Goal: Task Accomplishment & Management: Complete application form

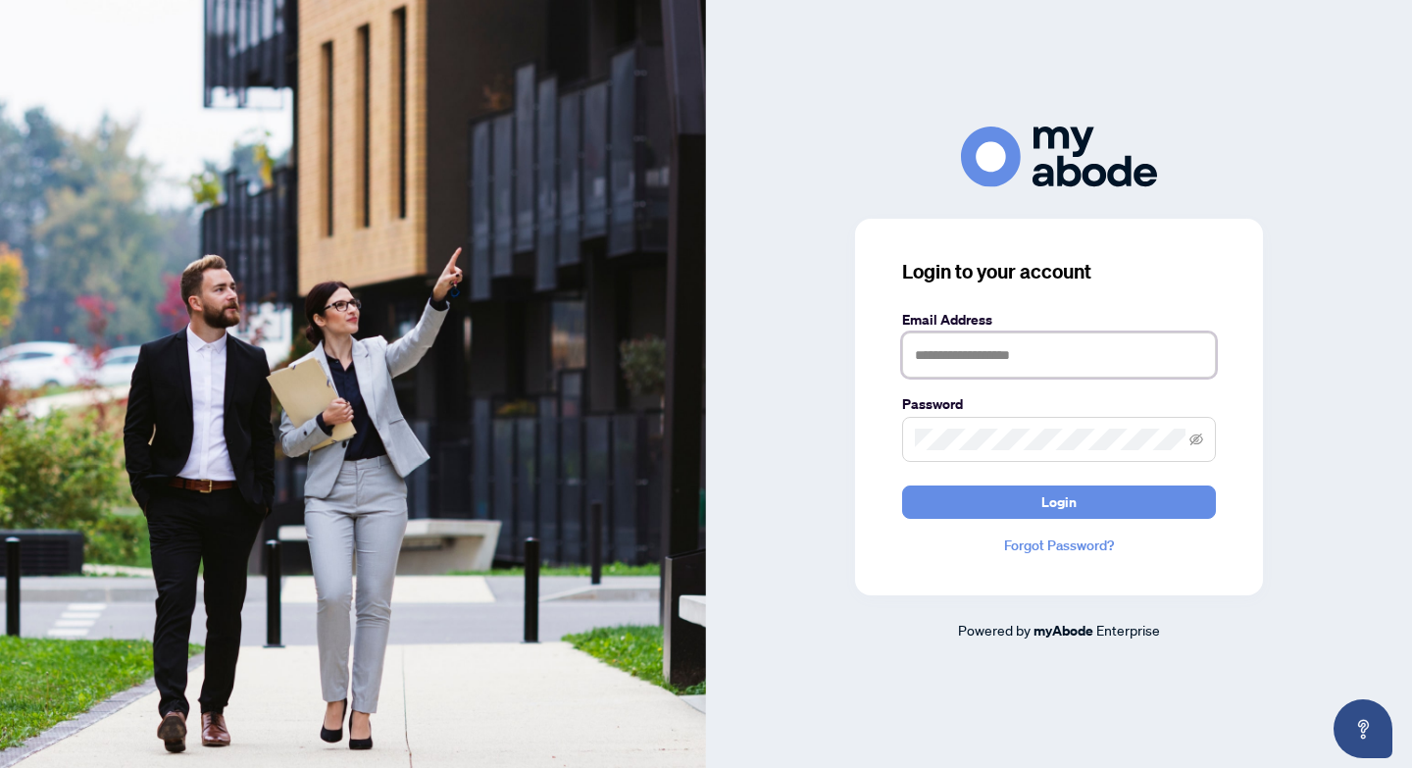
click at [948, 365] on input "text" at bounding box center [1059, 354] width 314 height 45
type input "**********"
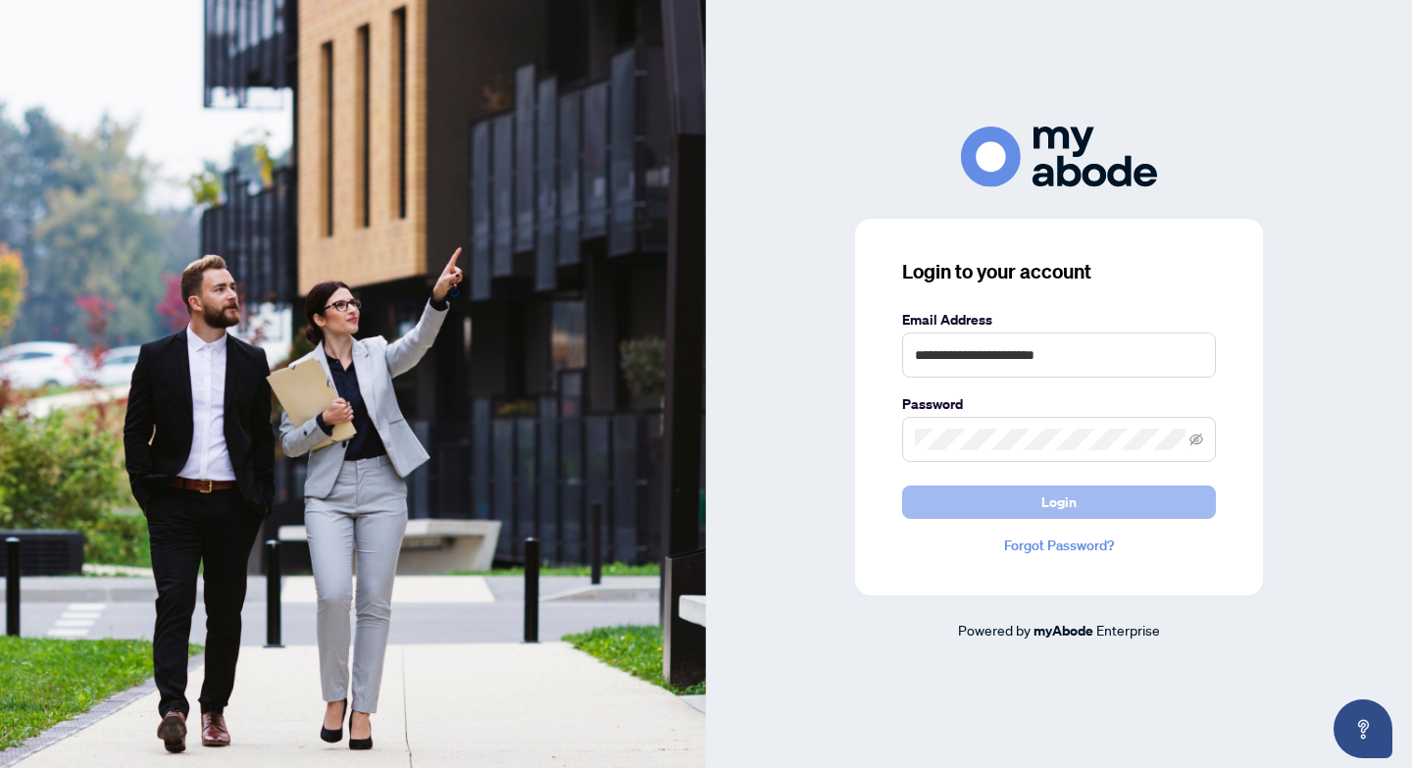
click at [1154, 515] on button "Login" at bounding box center [1059, 501] width 314 height 33
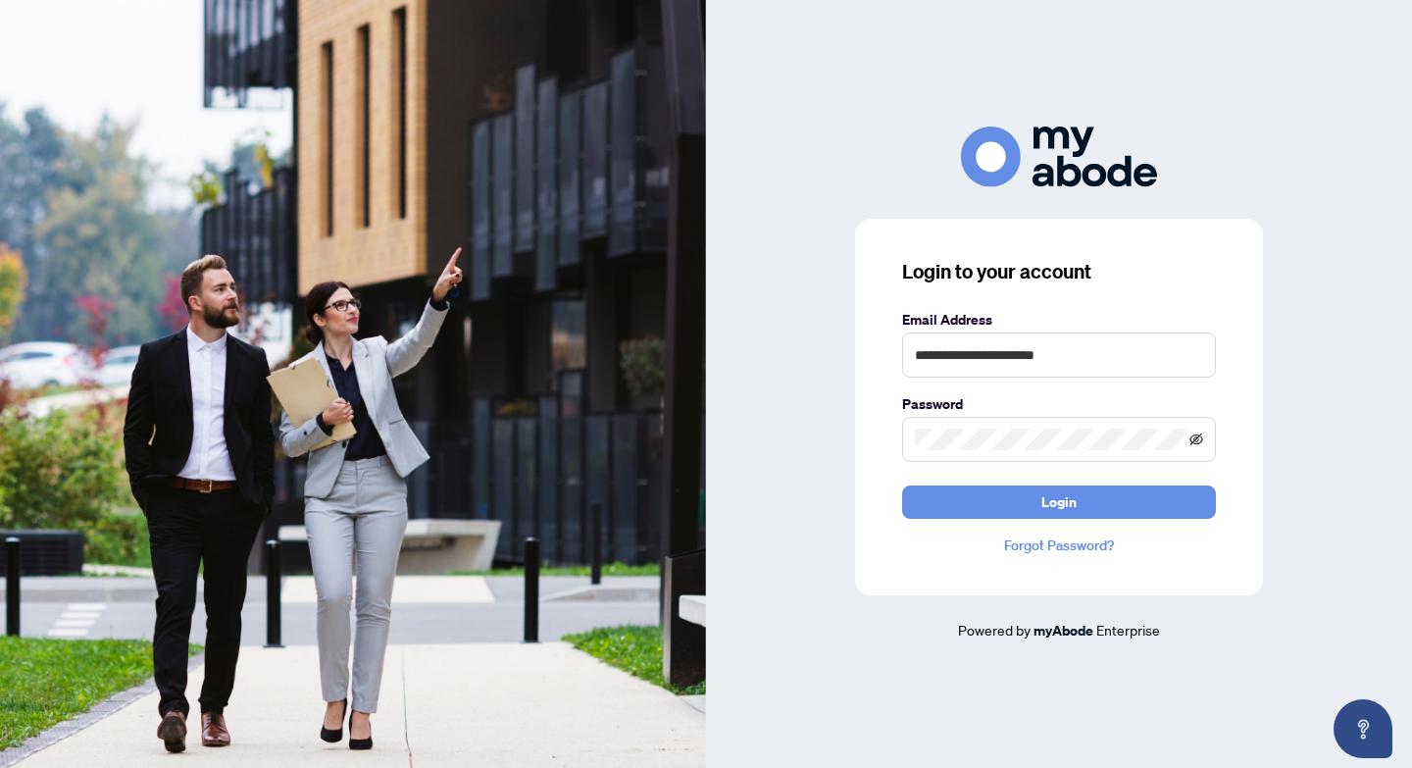
click at [1201, 440] on icon "eye-invisible" at bounding box center [1196, 438] width 14 height 12
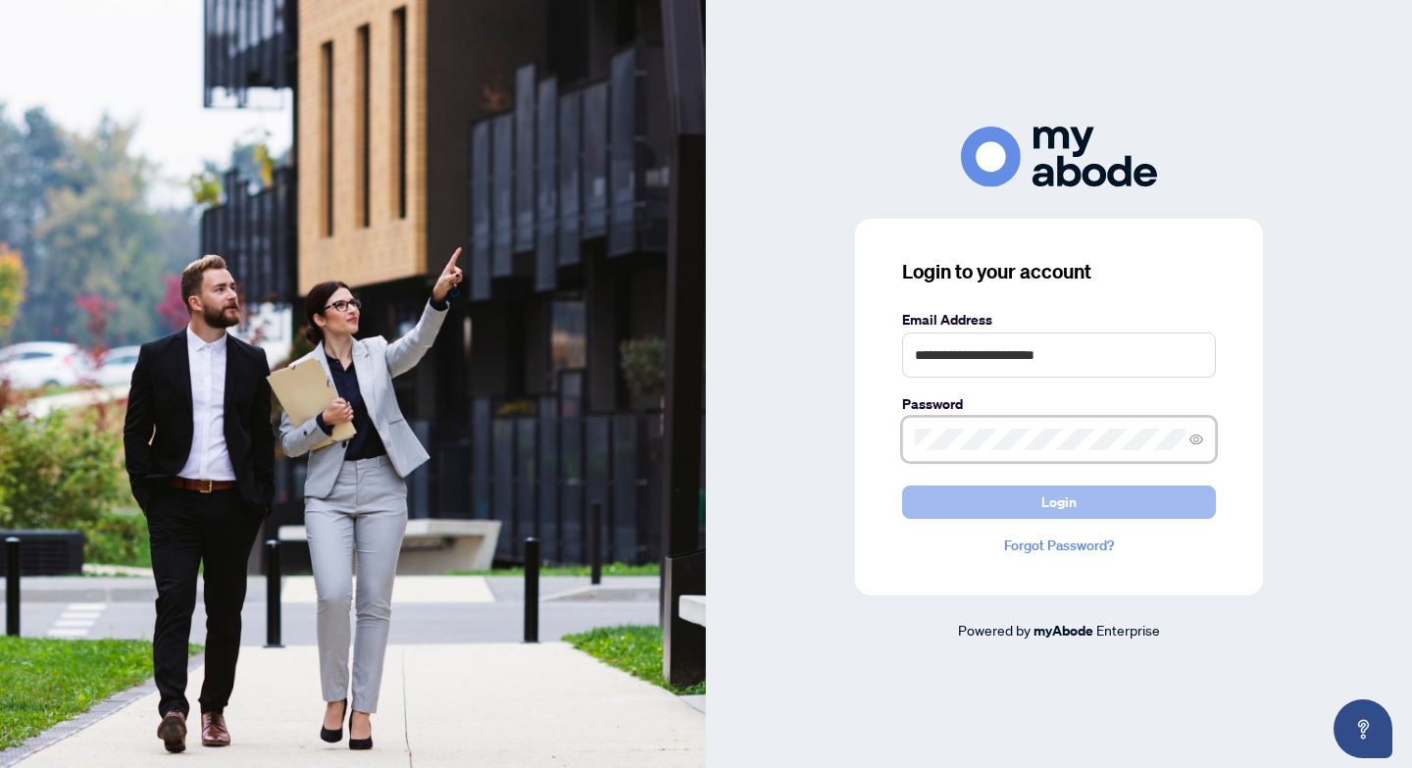
drag, startPoint x: 1201, startPoint y: 440, endPoint x: 1169, endPoint y: 511, distance: 77.7
click at [1169, 511] on form "**********" at bounding box center [1059, 414] width 314 height 210
click at [1169, 511] on button "Login" at bounding box center [1059, 501] width 314 height 33
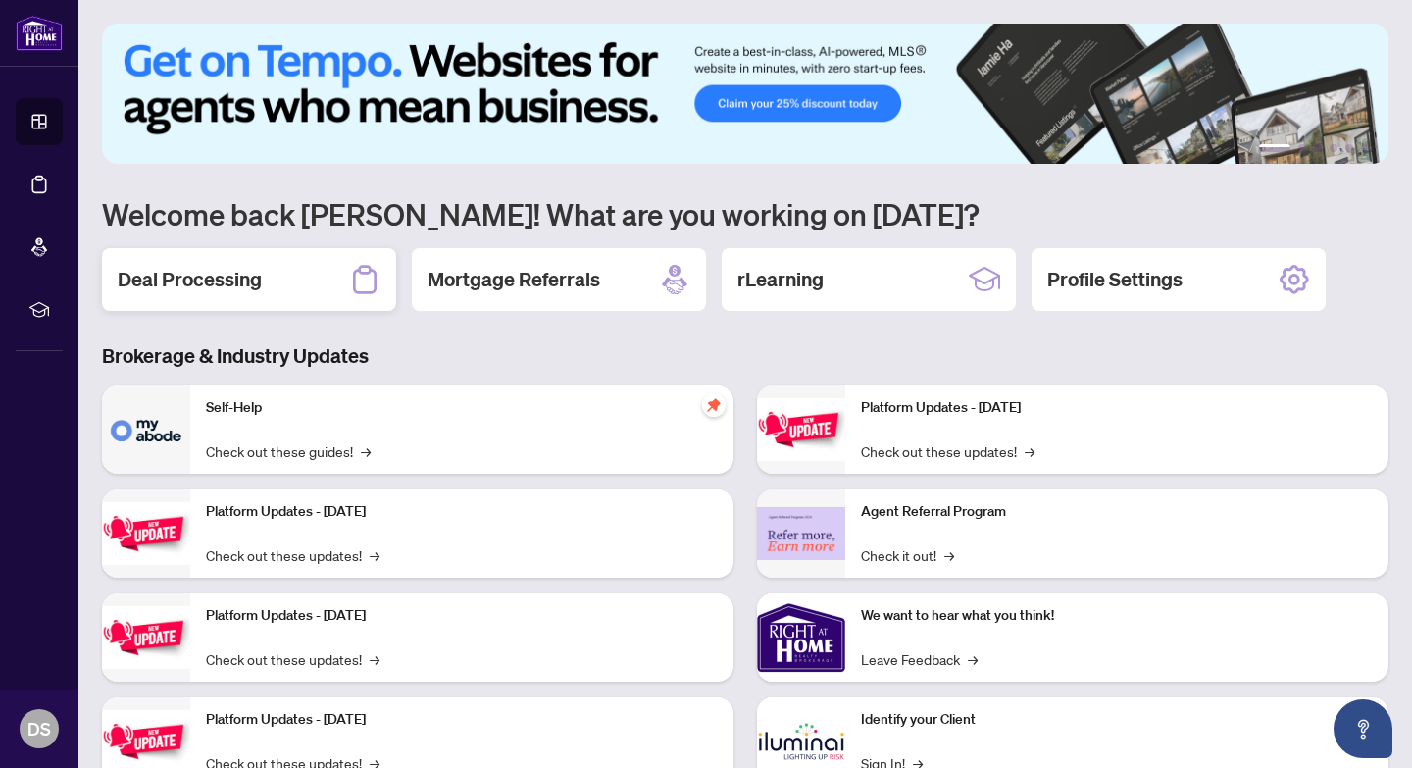
click at [305, 283] on div "Deal Processing" at bounding box center [249, 279] width 294 height 63
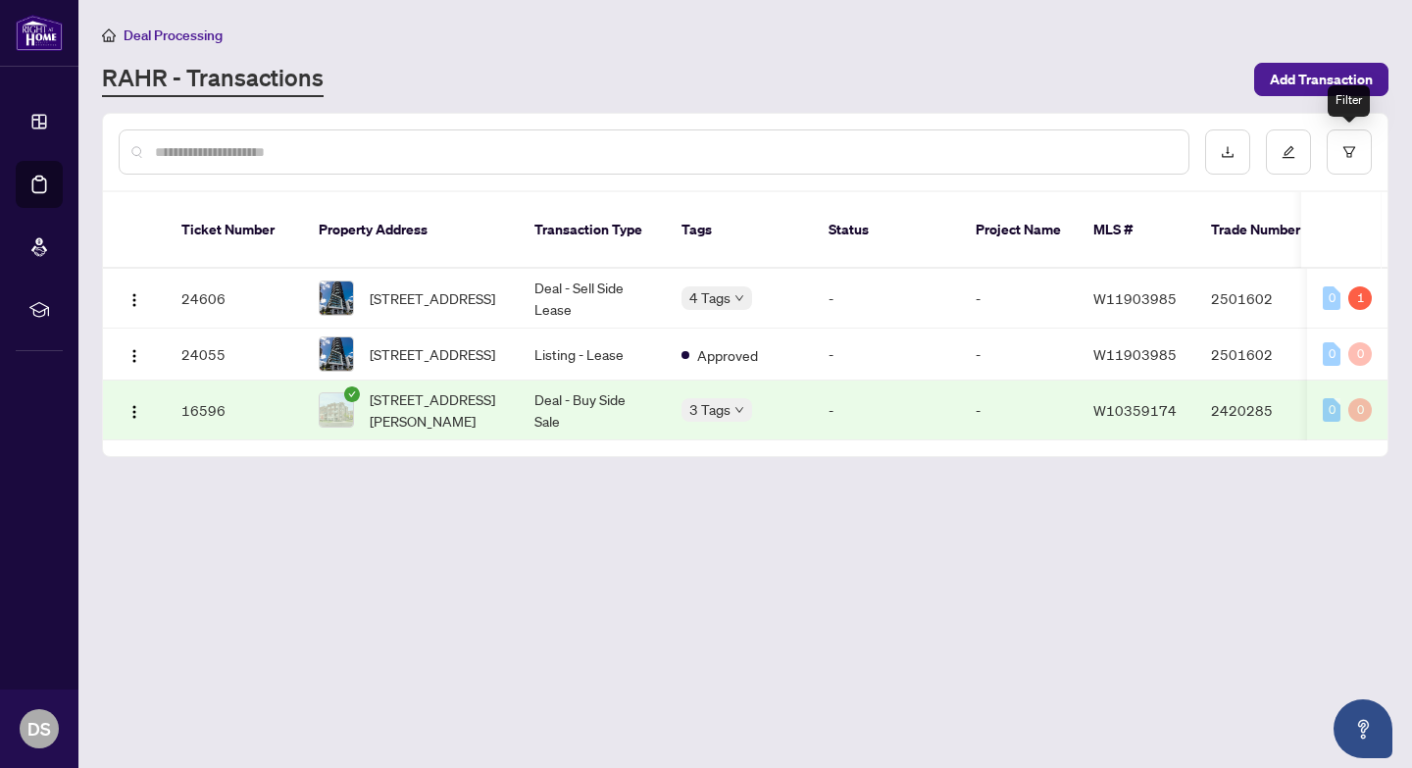
click at [1333, 85] on div "Filter" at bounding box center [1349, 100] width 42 height 31
click at [1285, 73] on span "Add Transaction" at bounding box center [1321, 79] width 103 height 31
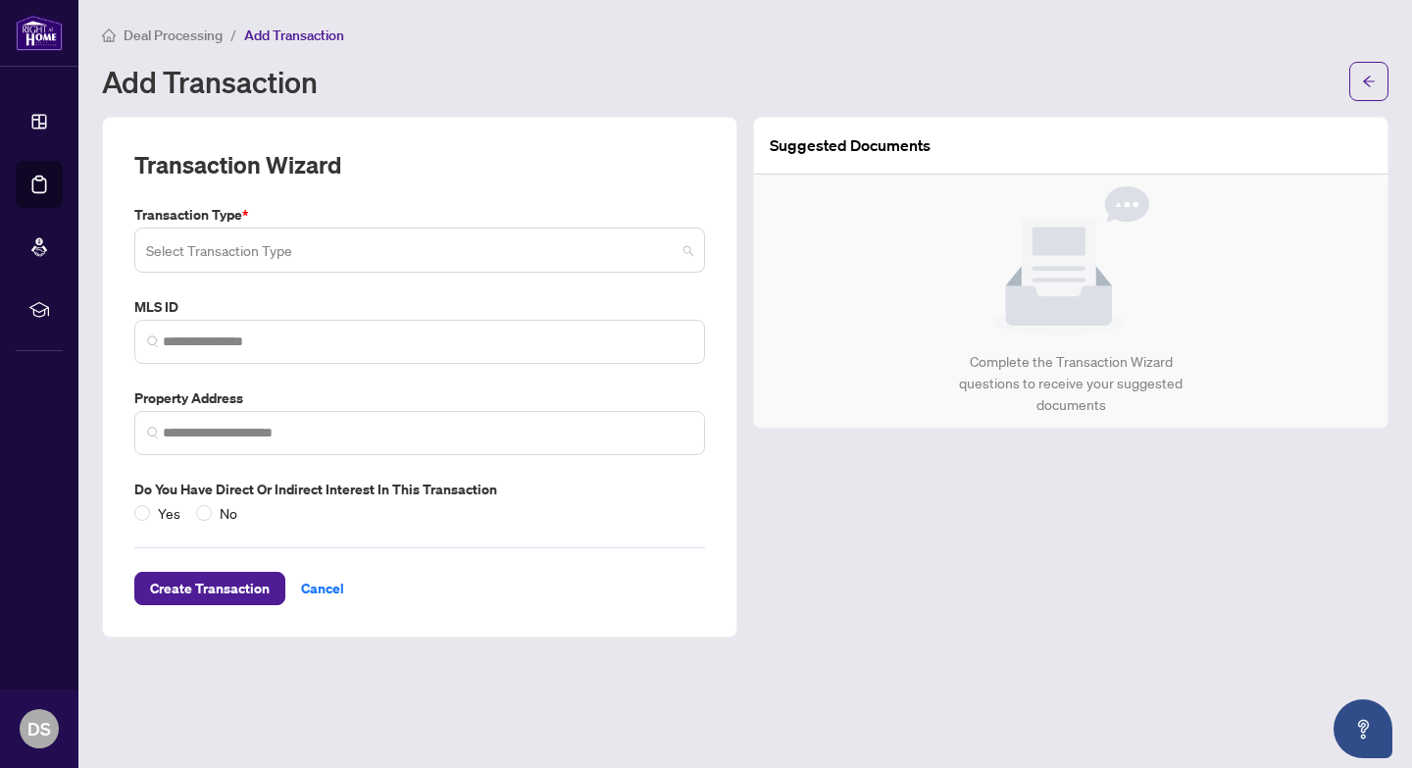
click at [681, 247] on span at bounding box center [419, 249] width 547 height 37
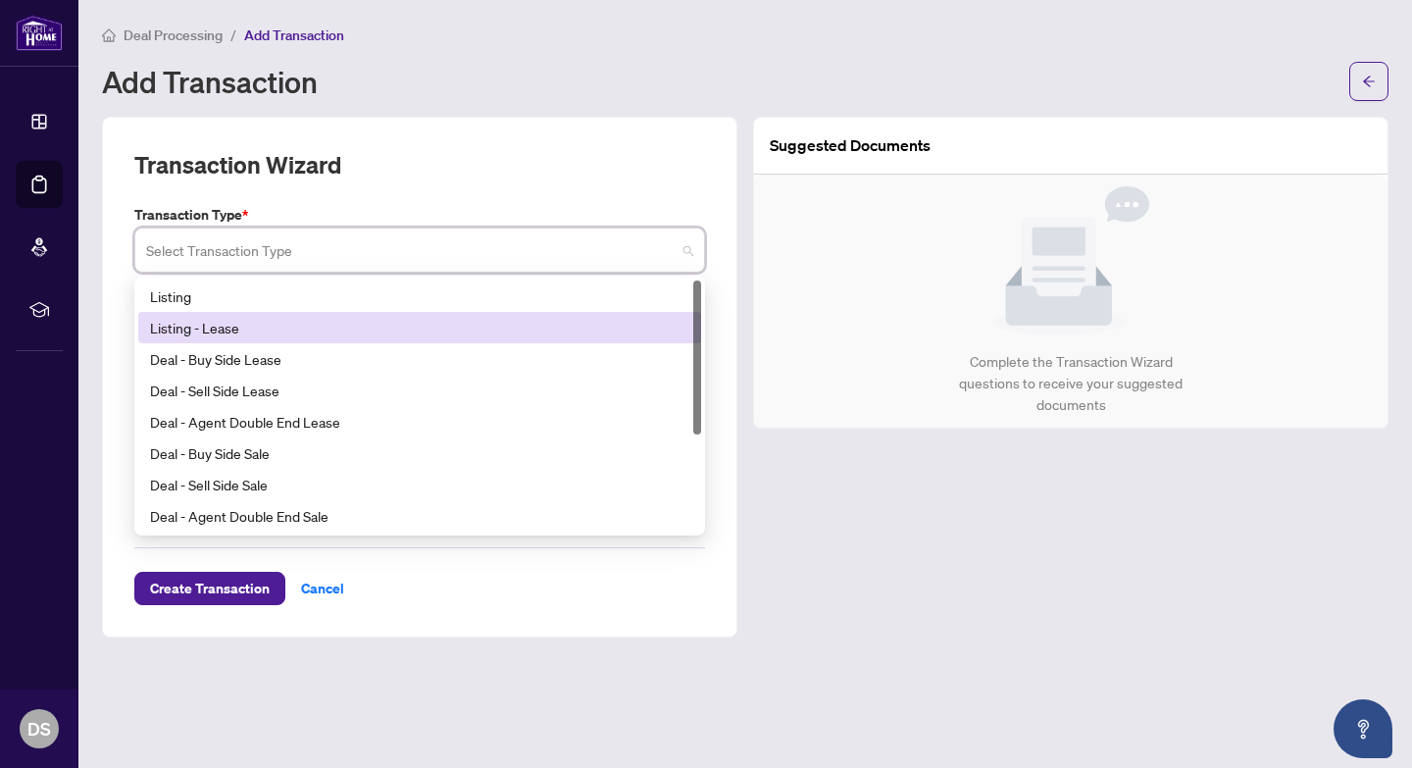
click at [530, 328] on div "Listing - Lease" at bounding box center [419, 328] width 539 height 22
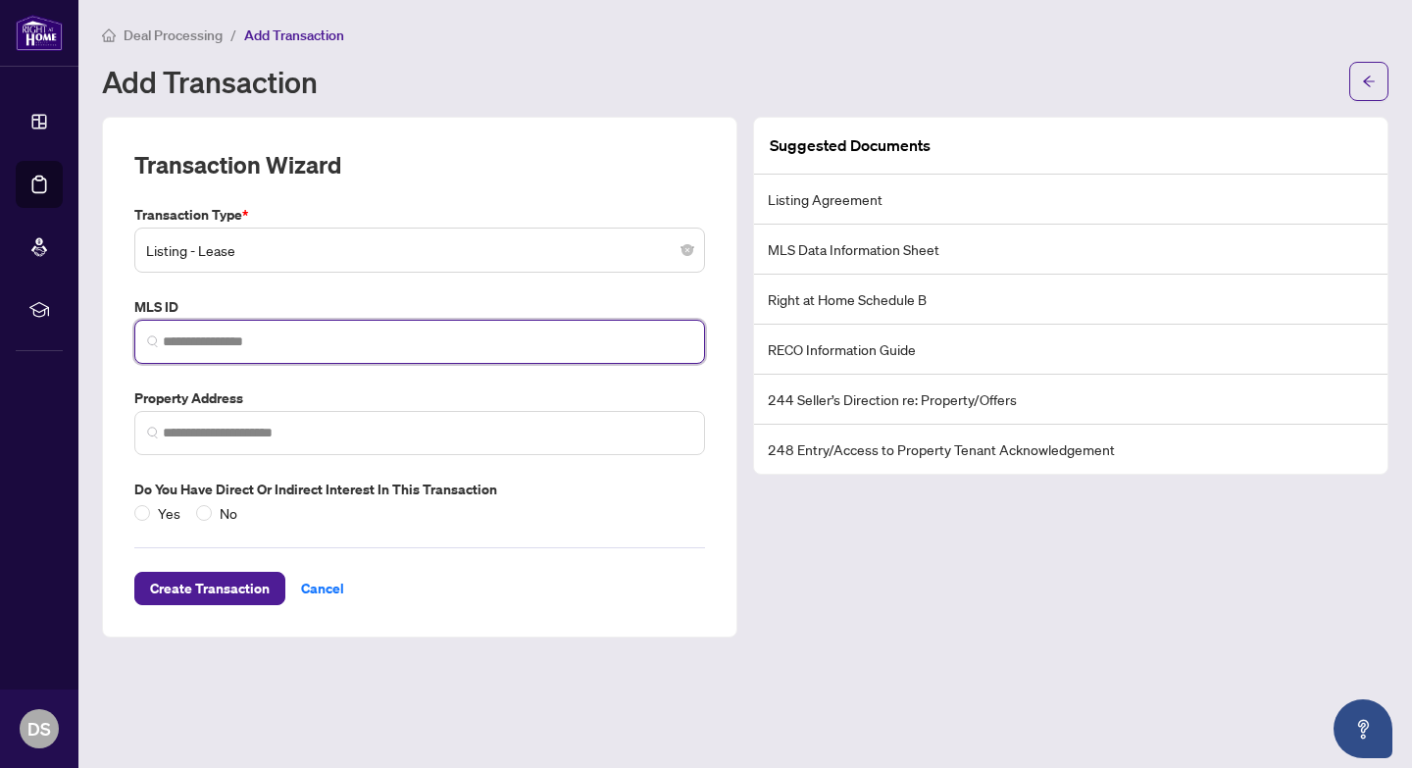
click at [516, 347] on input "search" at bounding box center [428, 341] width 530 height 21
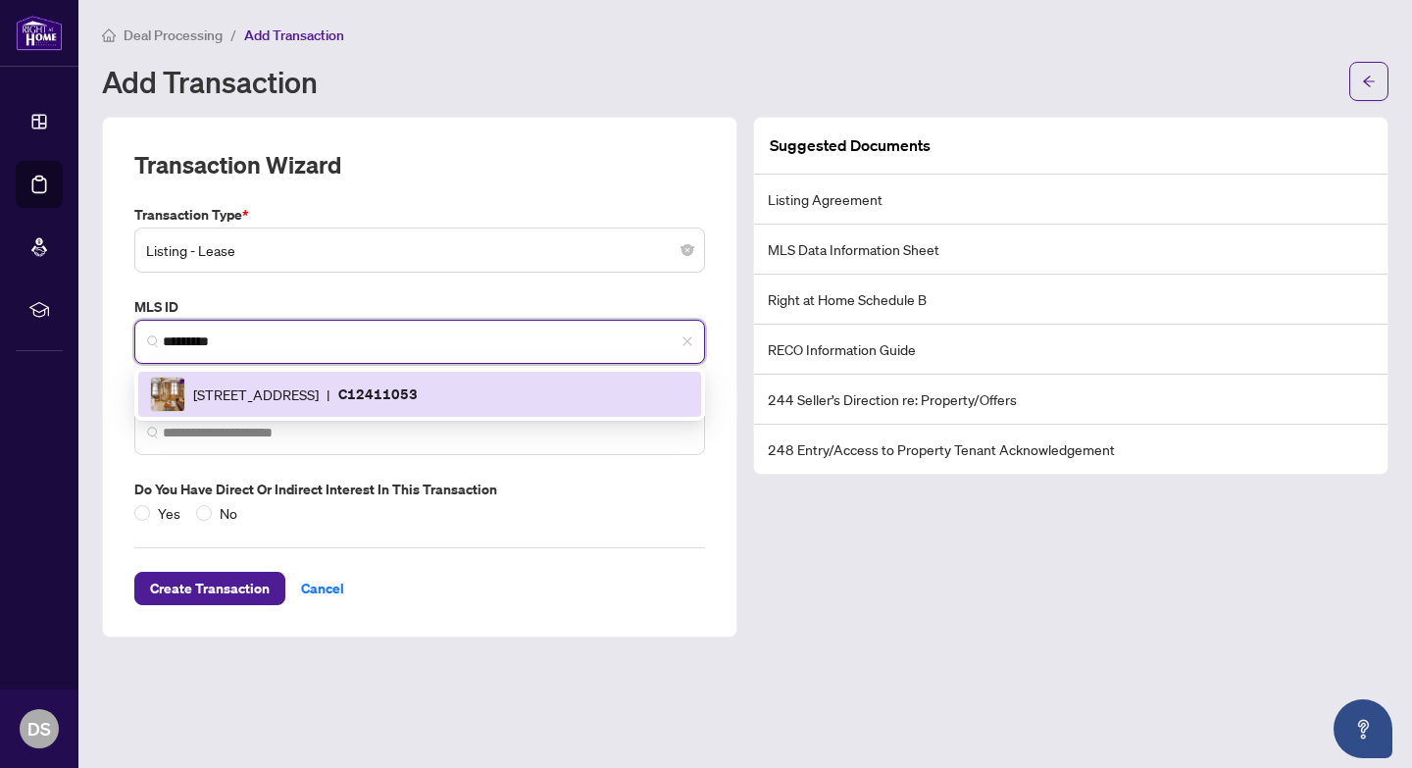
click at [472, 407] on div "[STREET_ADDRESS] | C12411053" at bounding box center [419, 394] width 539 height 35
type input "*********"
type input "**********"
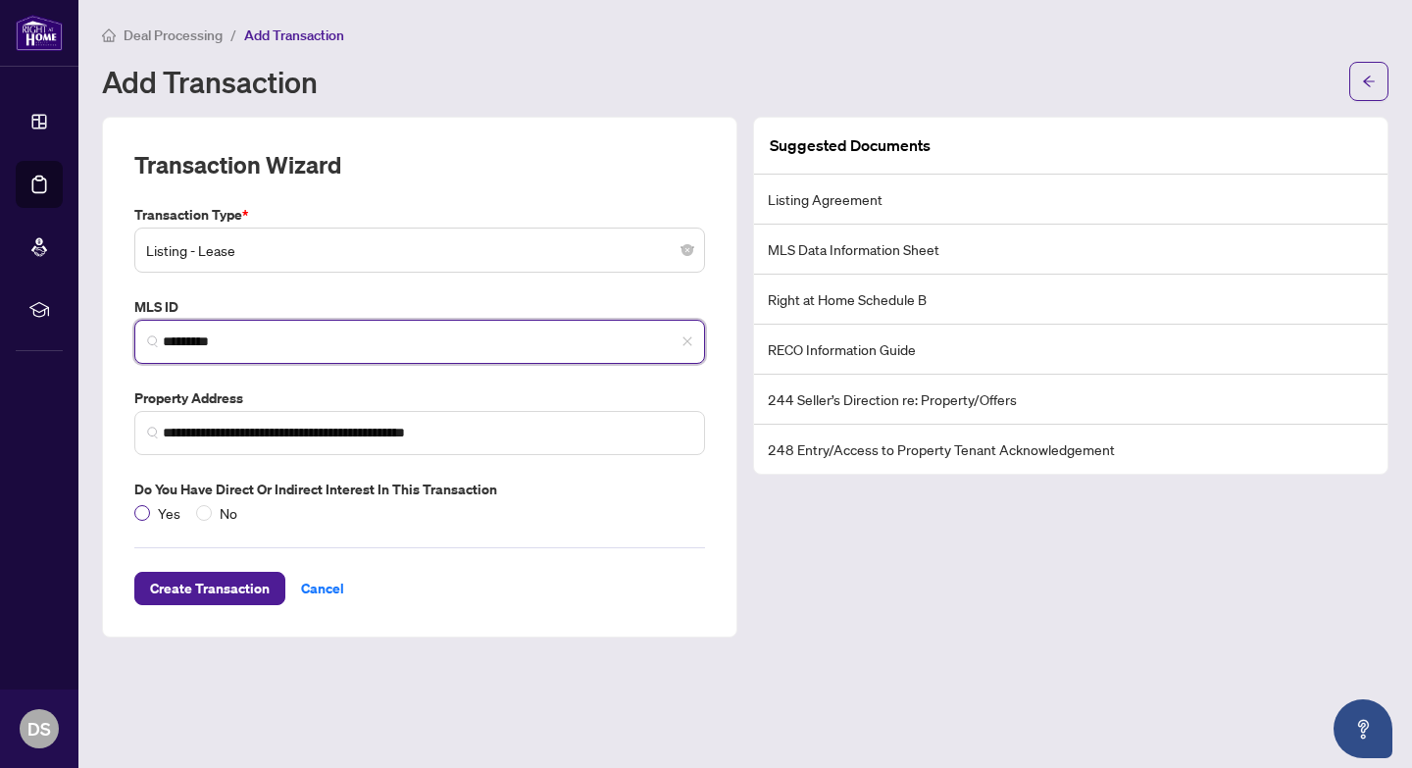
type input "*********"
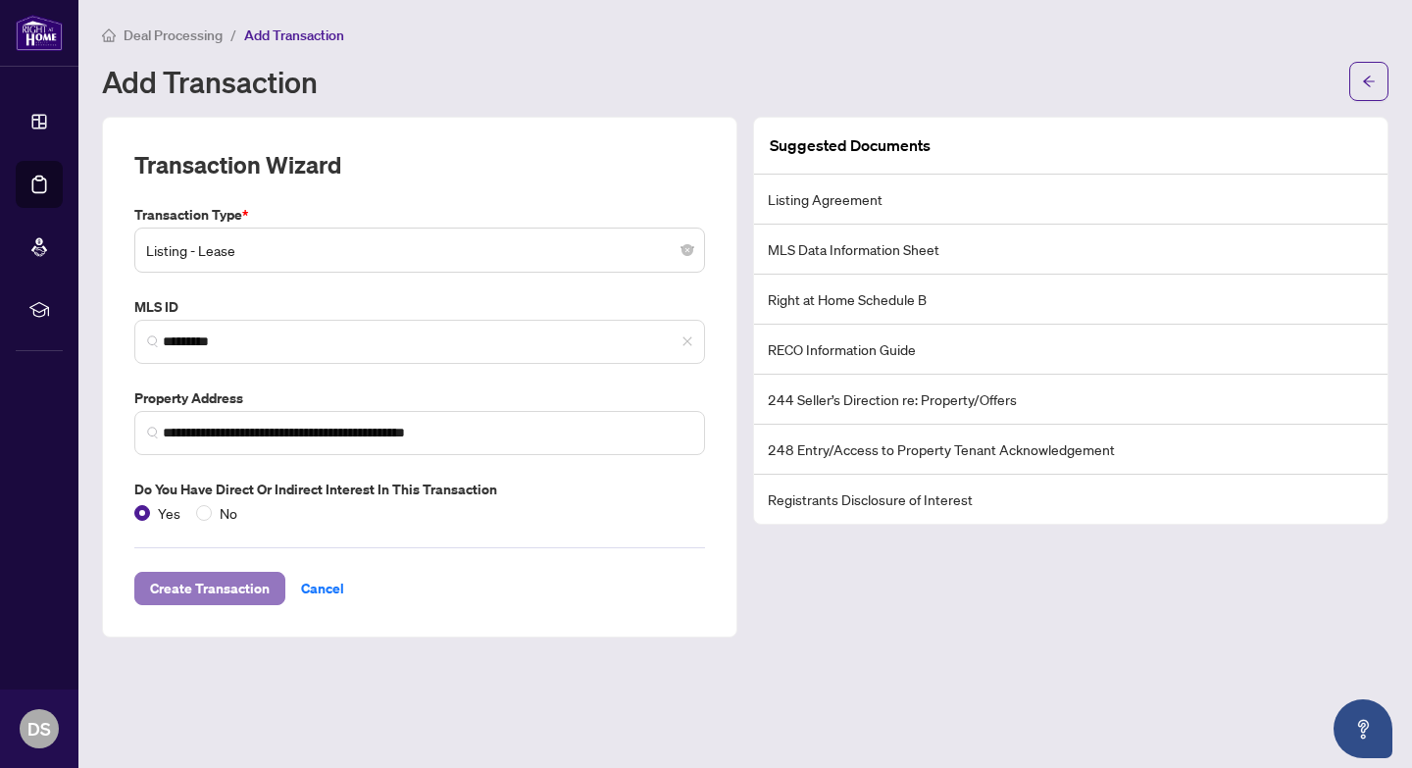
click at [231, 591] on span "Create Transaction" at bounding box center [210, 588] width 120 height 31
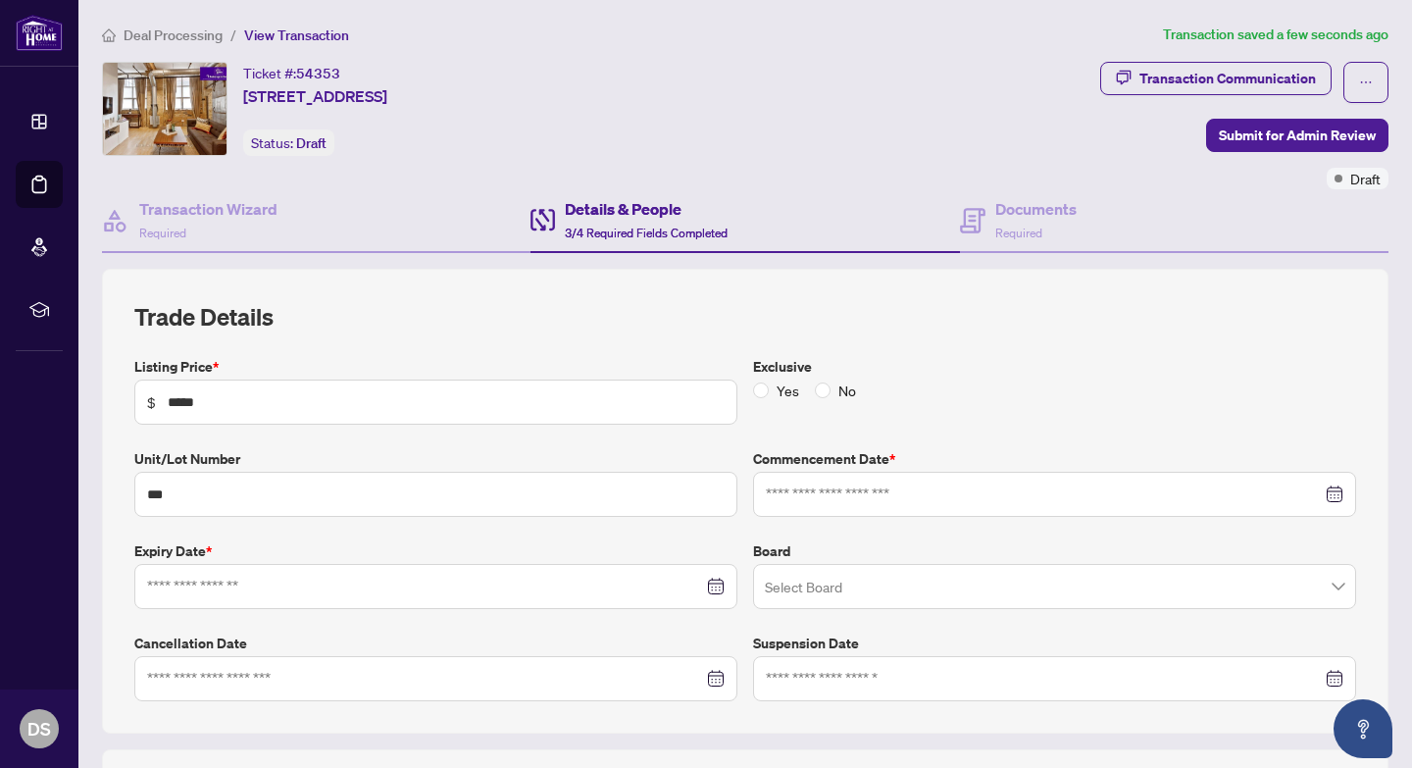
type input "**********"
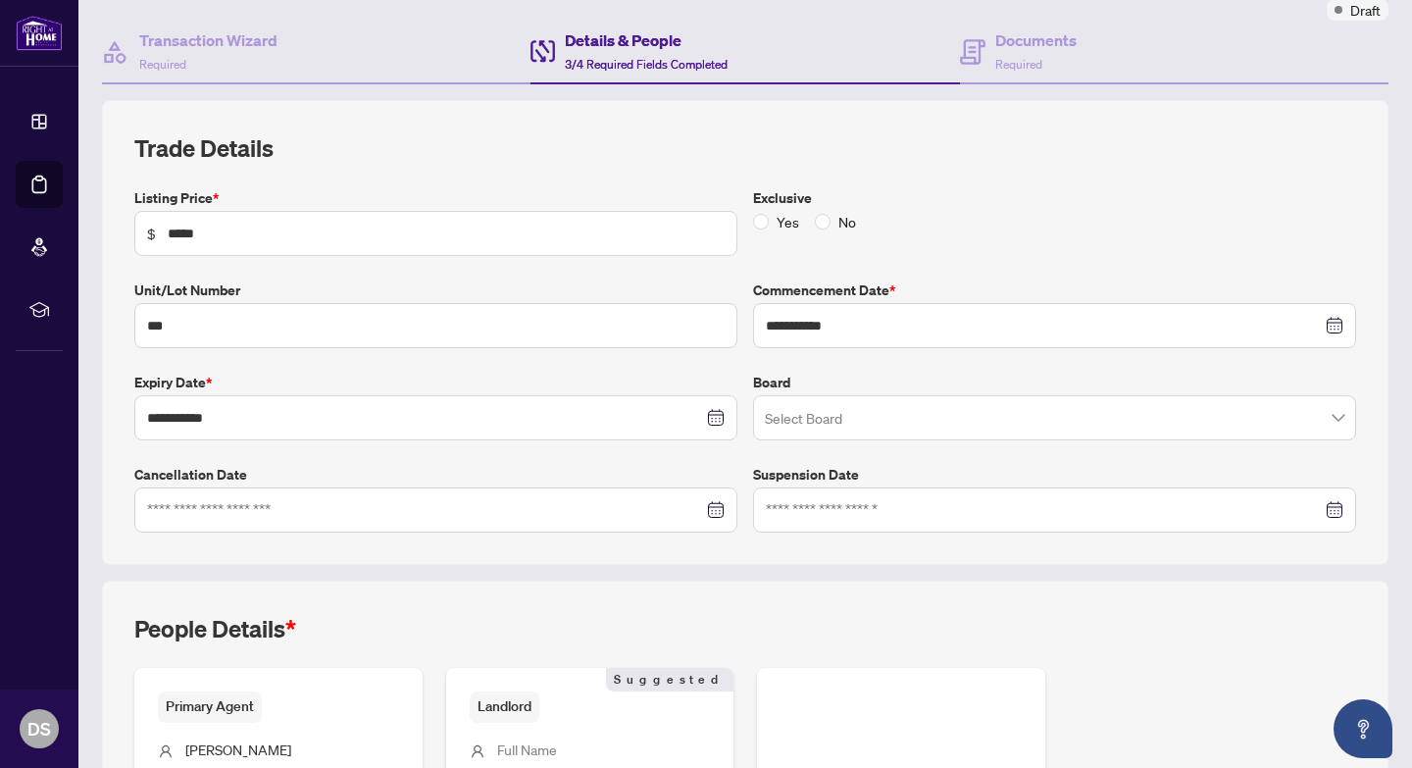
scroll to position [177, 0]
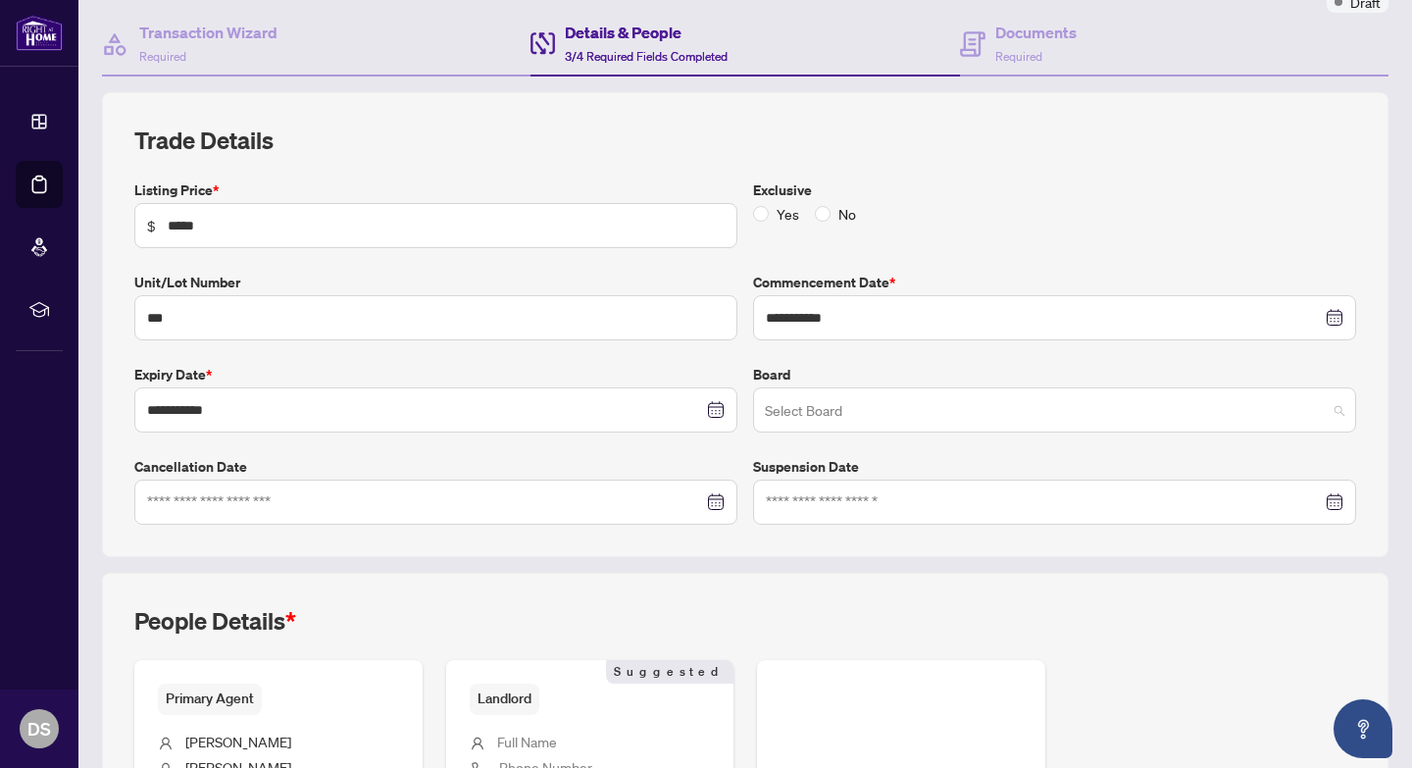
click at [818, 406] on input "search" at bounding box center [1046, 412] width 562 height 43
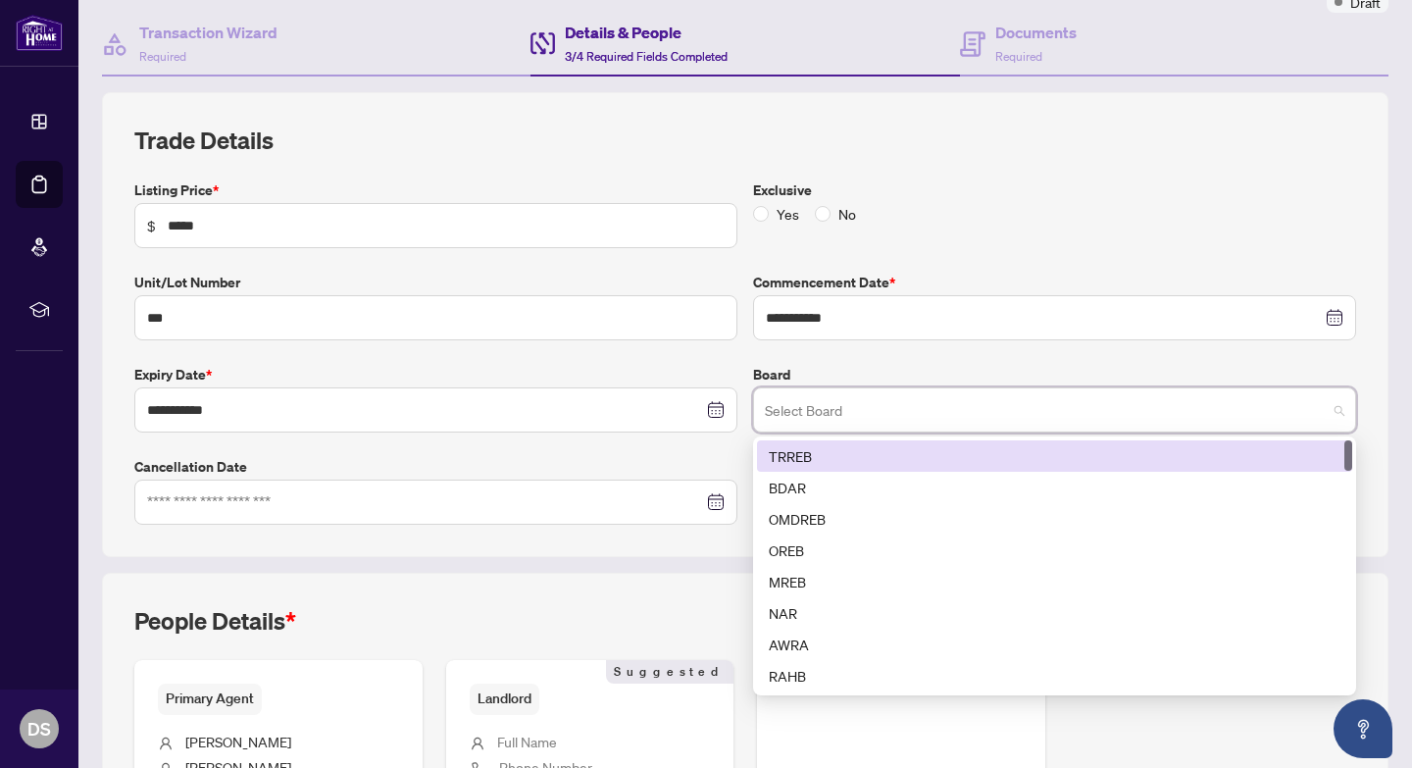
click at [811, 461] on div "TRREB" at bounding box center [1055, 456] width 572 height 22
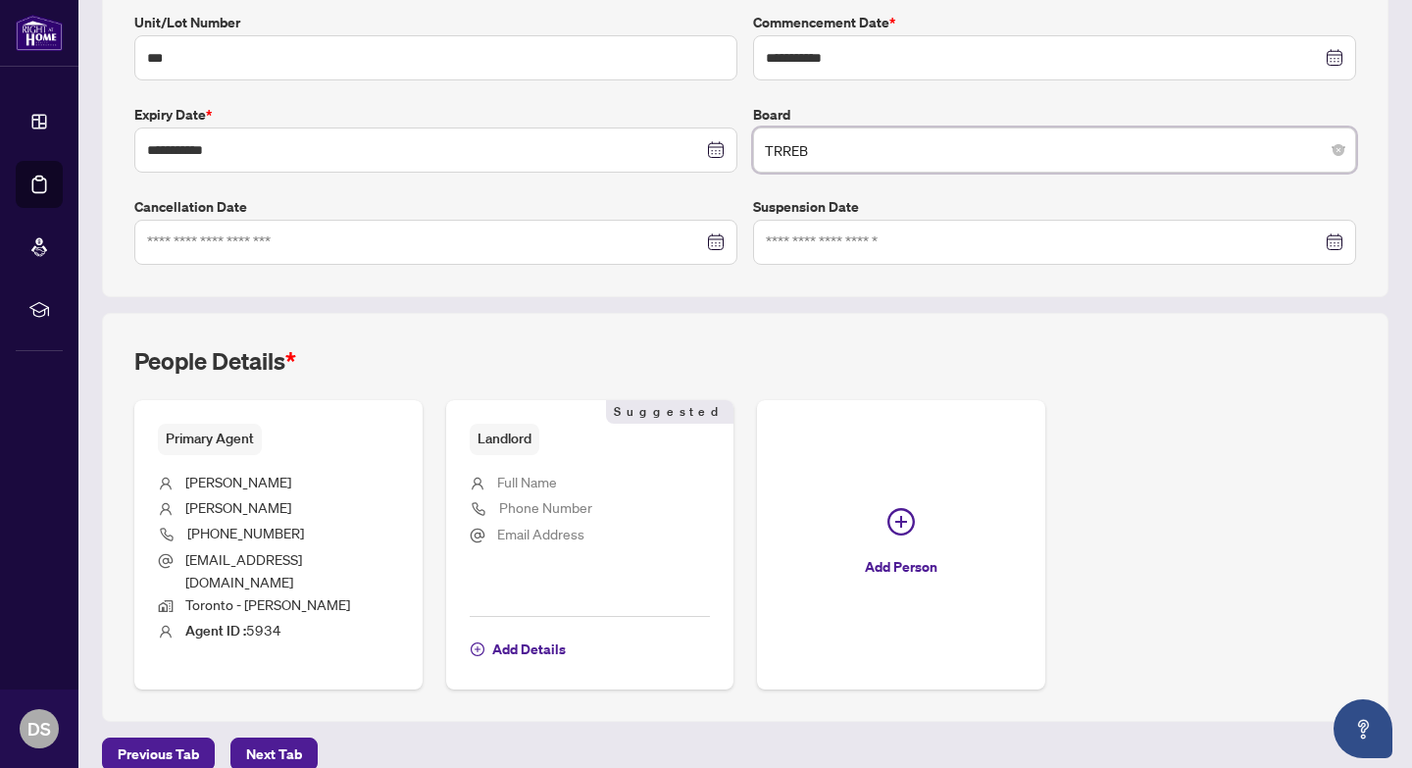
scroll to position [442, 0]
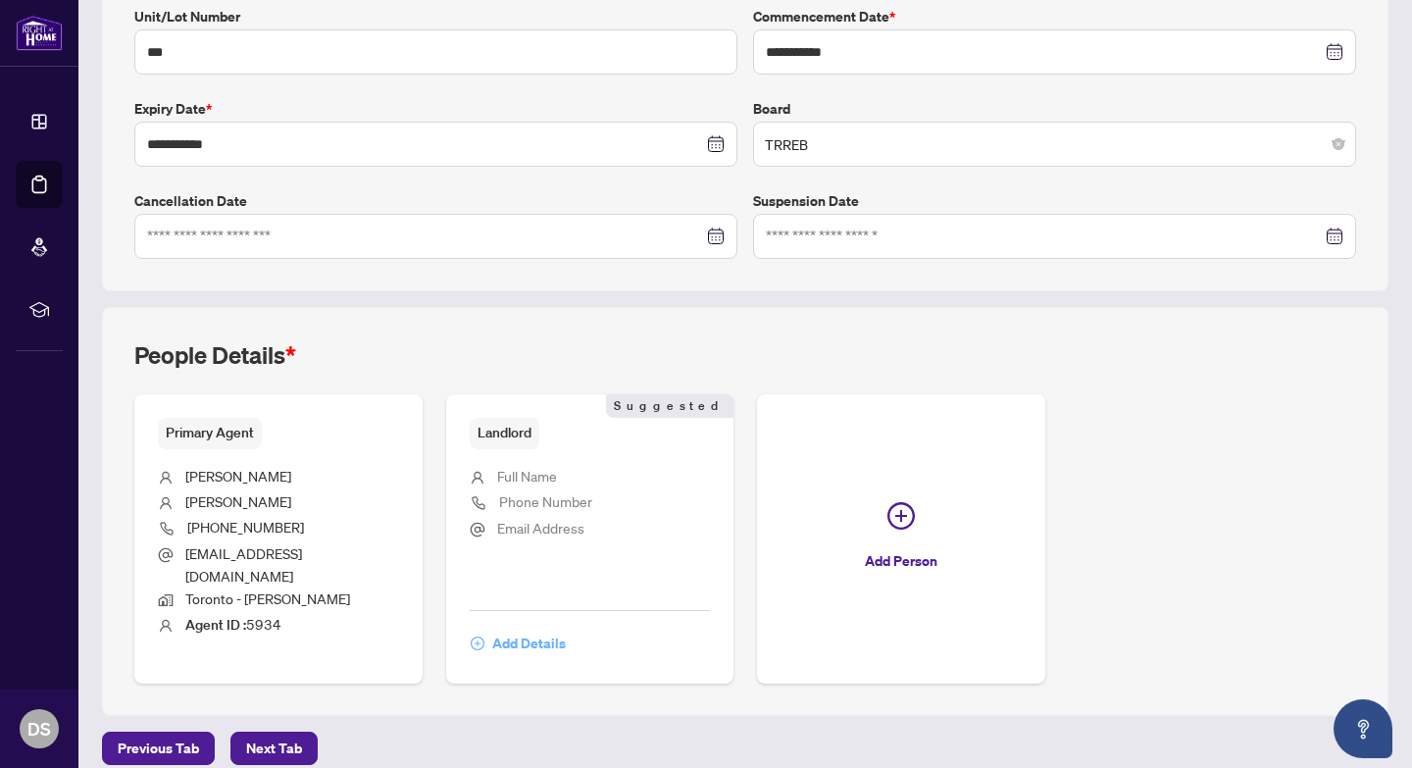
click at [530, 628] on span "Add Details" at bounding box center [529, 643] width 74 height 31
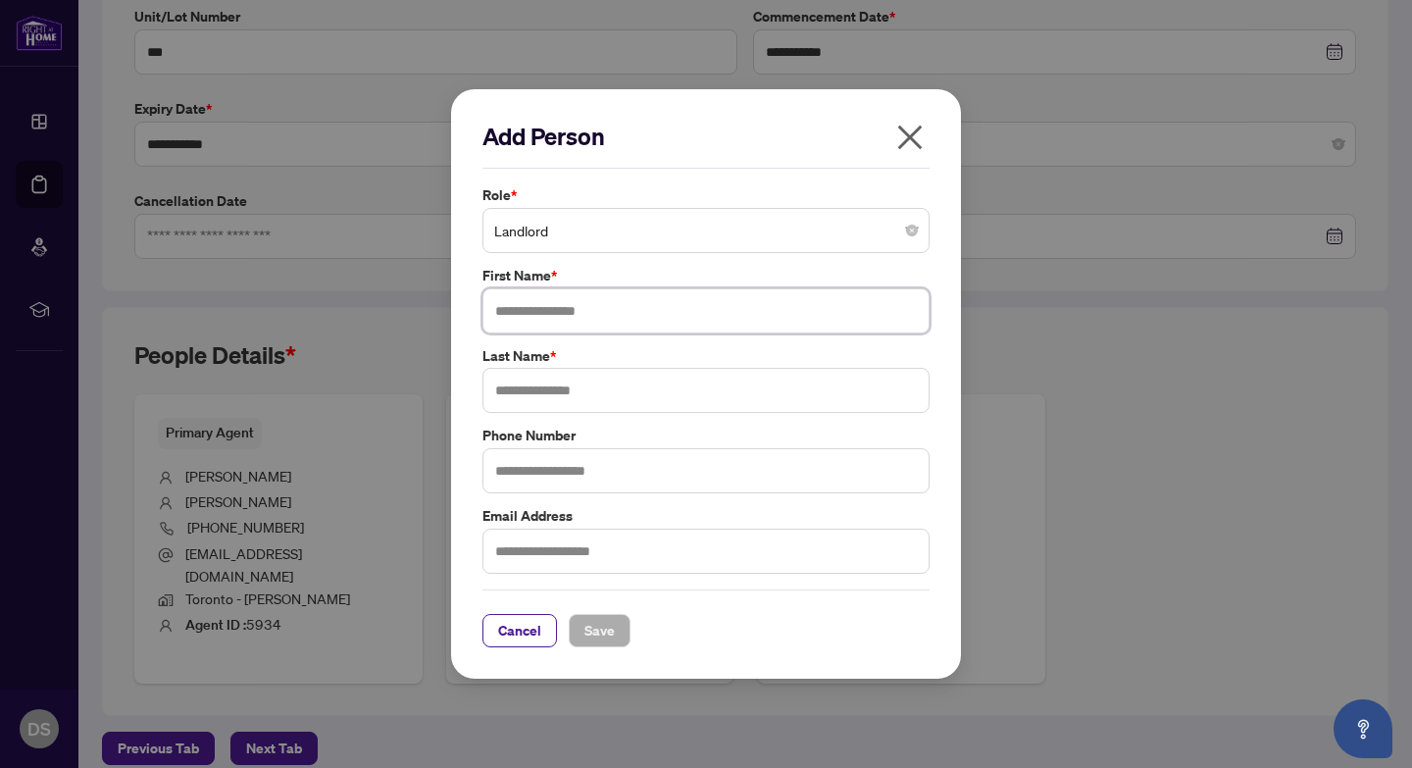
click at [557, 312] on input "text" at bounding box center [705, 310] width 447 height 45
type input "*****"
type input "**********"
click at [585, 536] on input "text" at bounding box center [705, 551] width 447 height 45
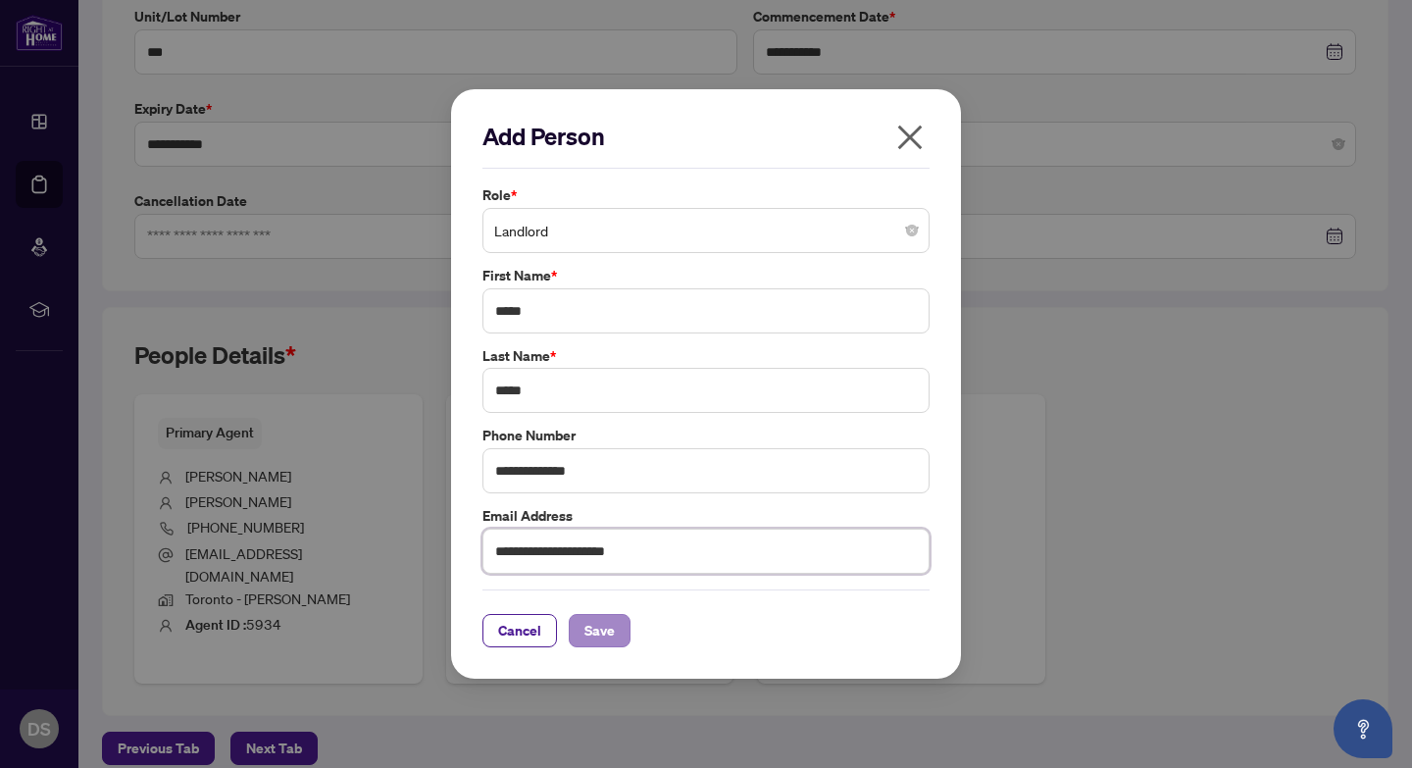
type input "**********"
click at [593, 635] on span "Save" at bounding box center [599, 630] width 30 height 31
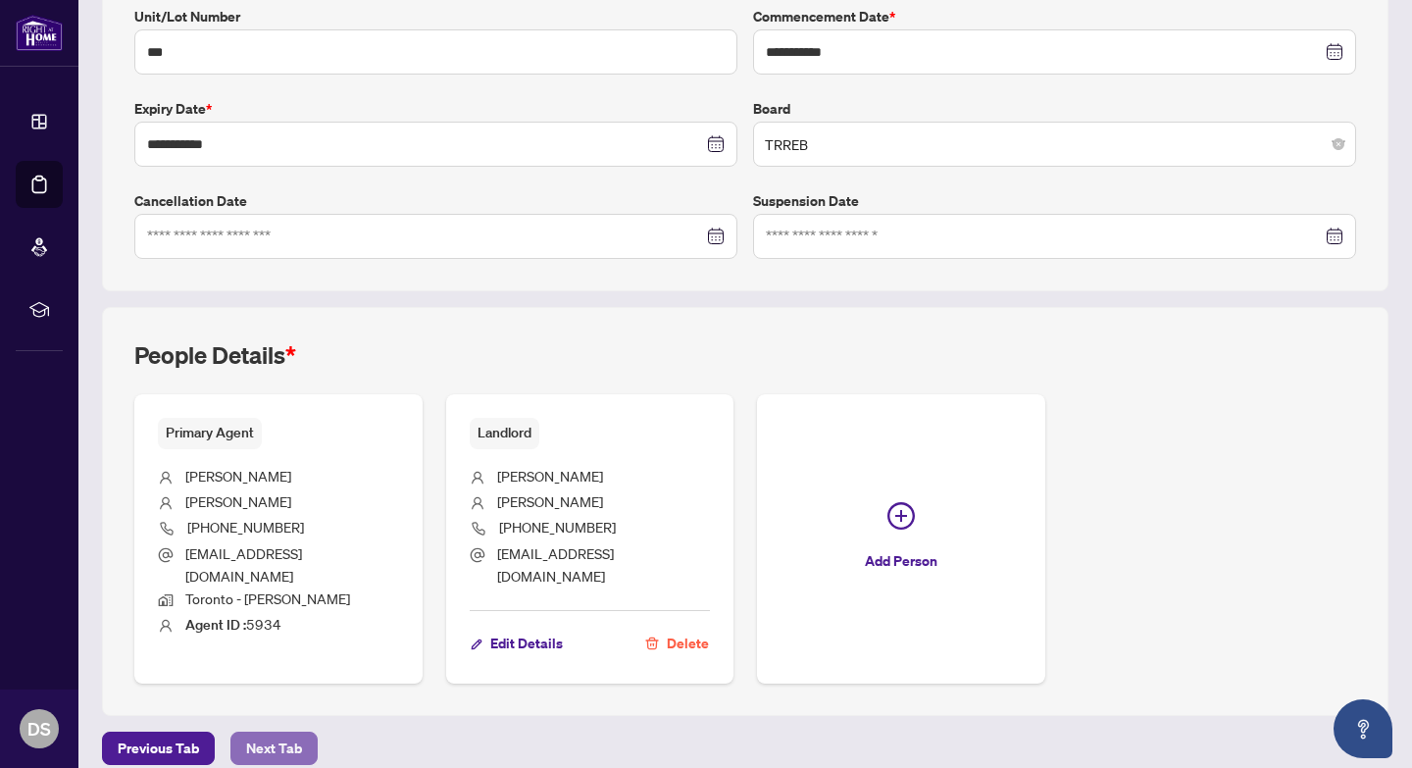
click at [284, 738] on span "Next Tab" at bounding box center [274, 747] width 56 height 31
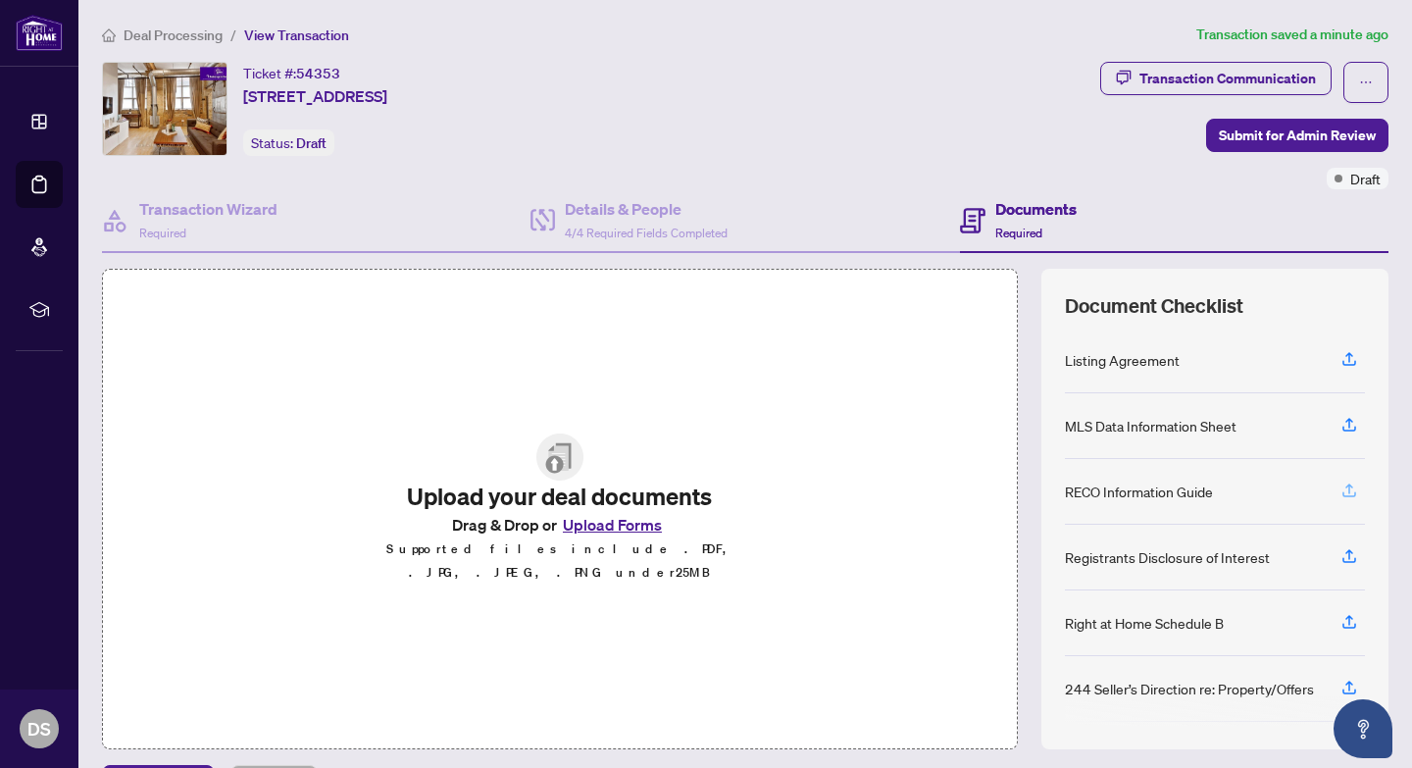
click at [1345, 494] on icon "button" at bounding box center [1349, 490] width 18 height 18
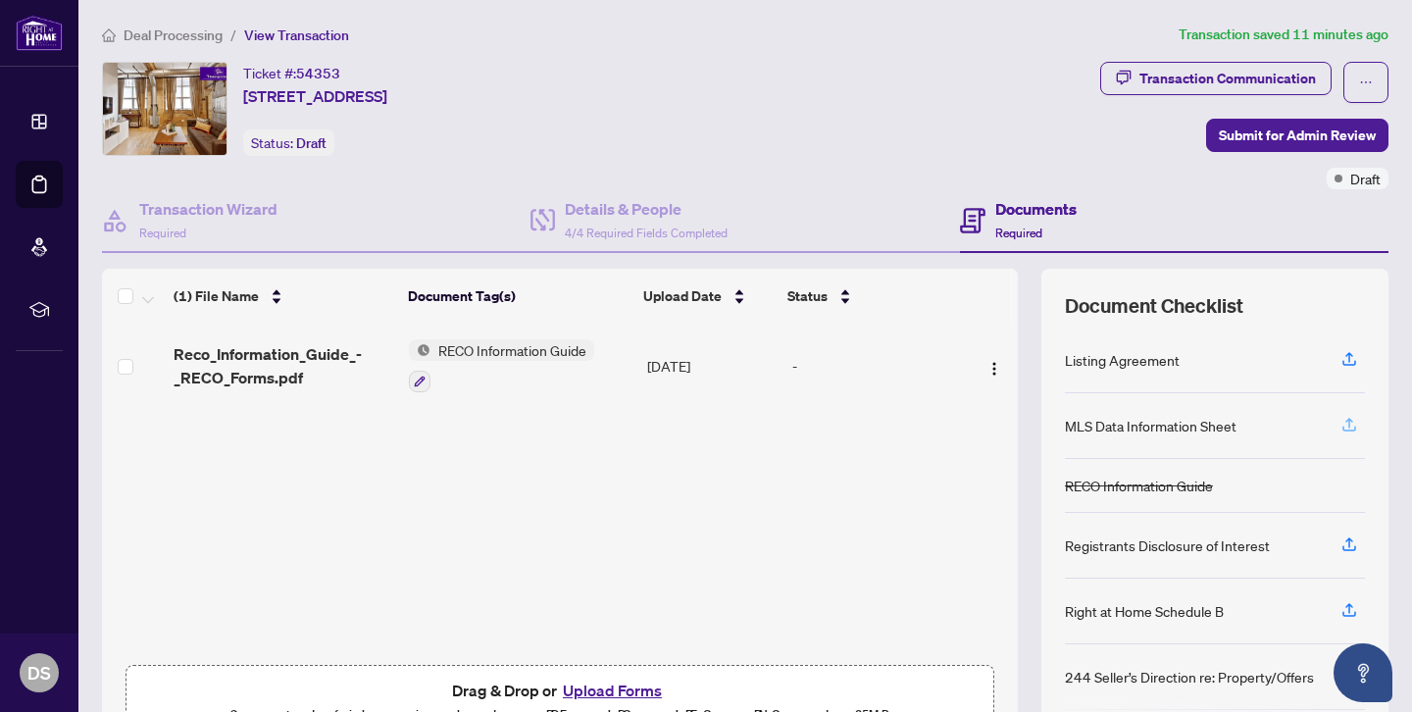
click at [1353, 428] on icon "button" at bounding box center [1349, 425] width 18 height 18
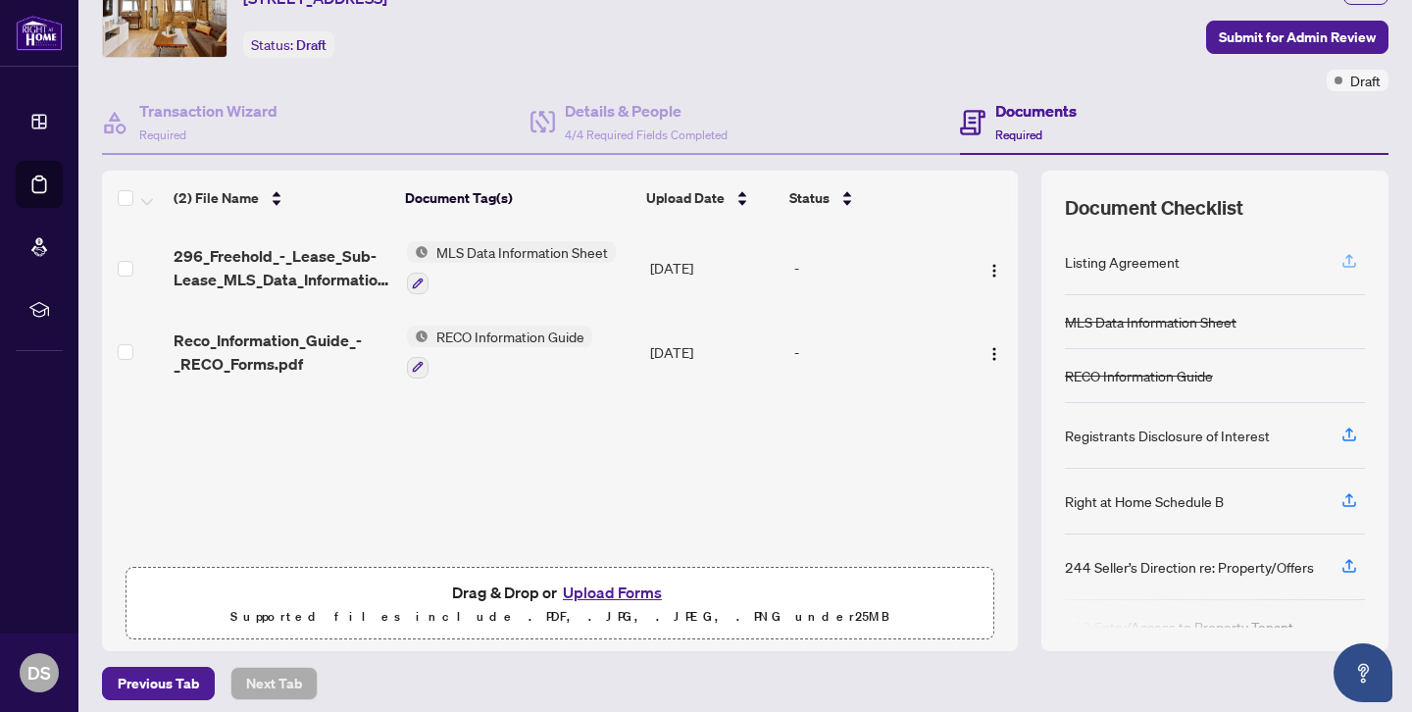
click at [1350, 265] on icon "button" at bounding box center [1349, 261] width 18 height 18
click at [1344, 260] on icon "button" at bounding box center [1349, 261] width 18 height 18
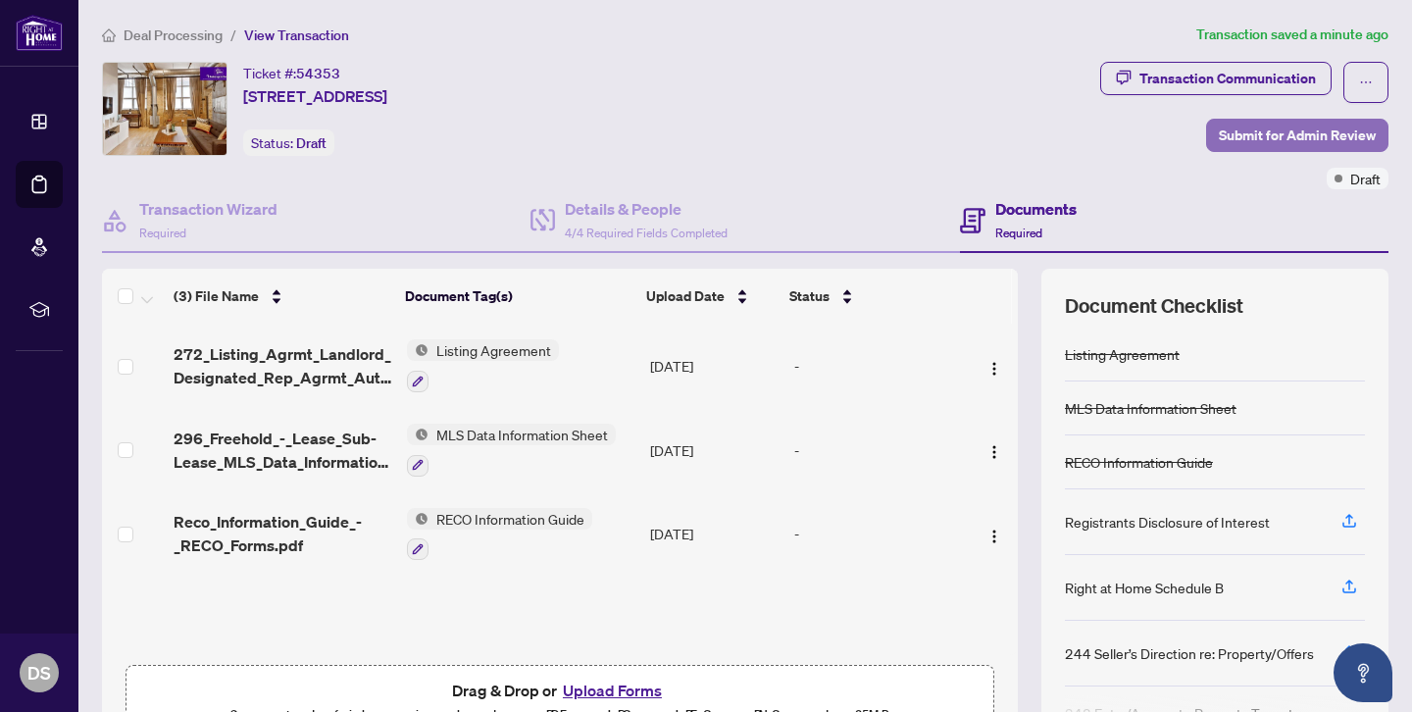
click at [1274, 132] on span "Submit for Admin Review" at bounding box center [1297, 135] width 157 height 31
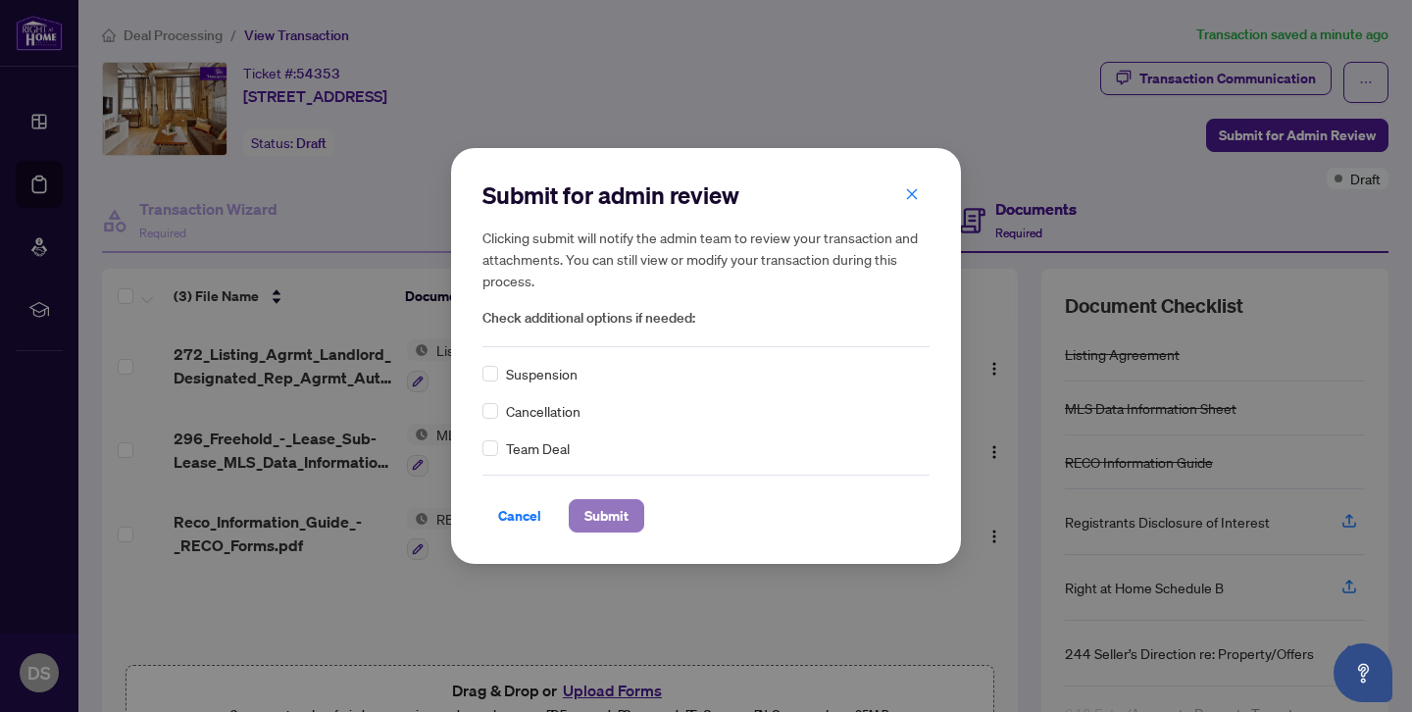
click at [615, 517] on span "Submit" at bounding box center [606, 515] width 44 height 31
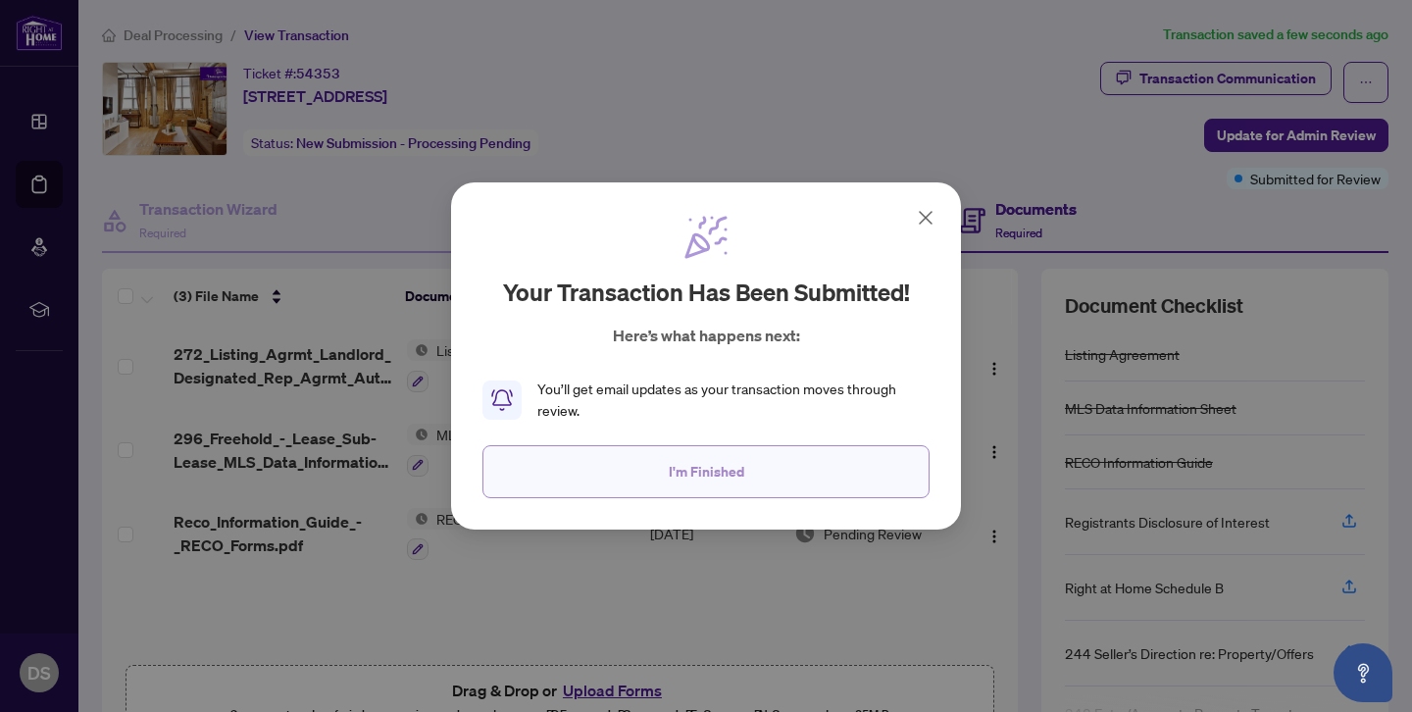
click at [762, 465] on button "I'm Finished" at bounding box center [705, 471] width 447 height 53
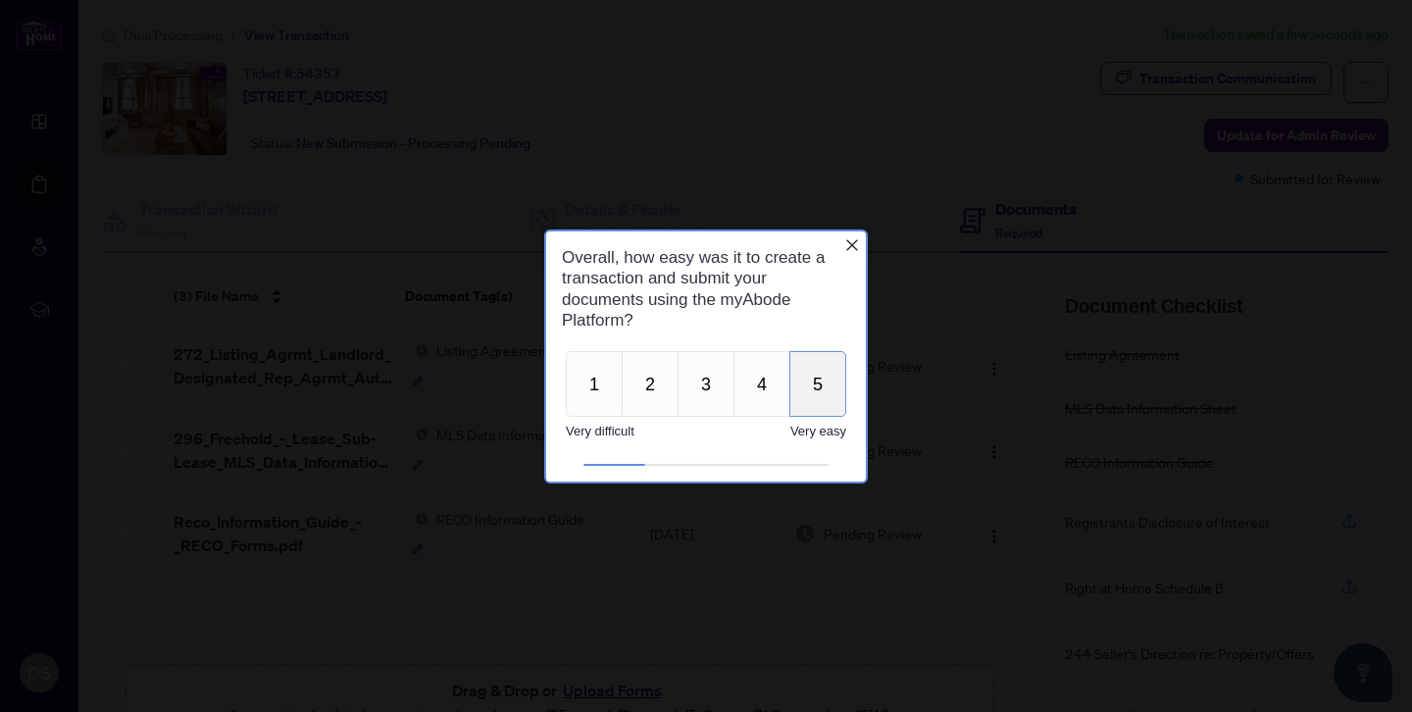
click at [822, 374] on button "5" at bounding box center [817, 383] width 57 height 66
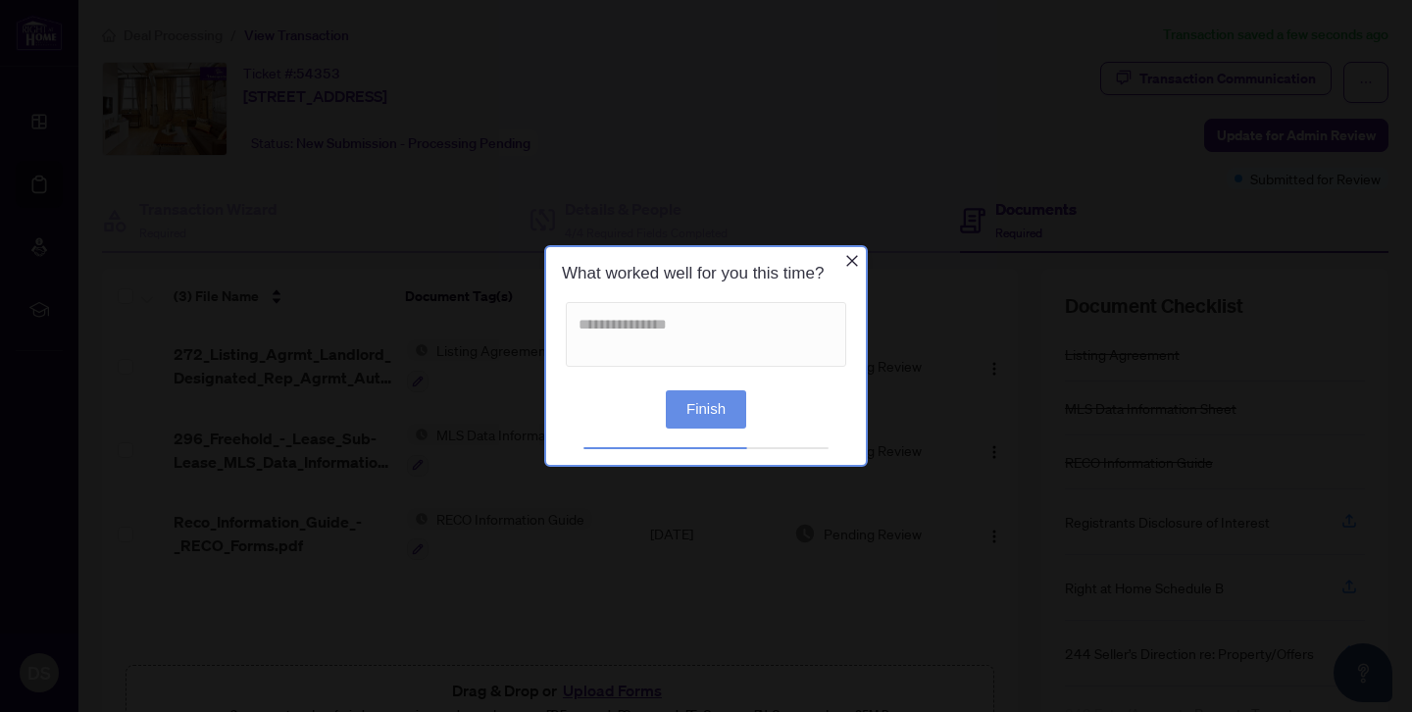
click at [694, 404] on button "Finish" at bounding box center [706, 409] width 80 height 38
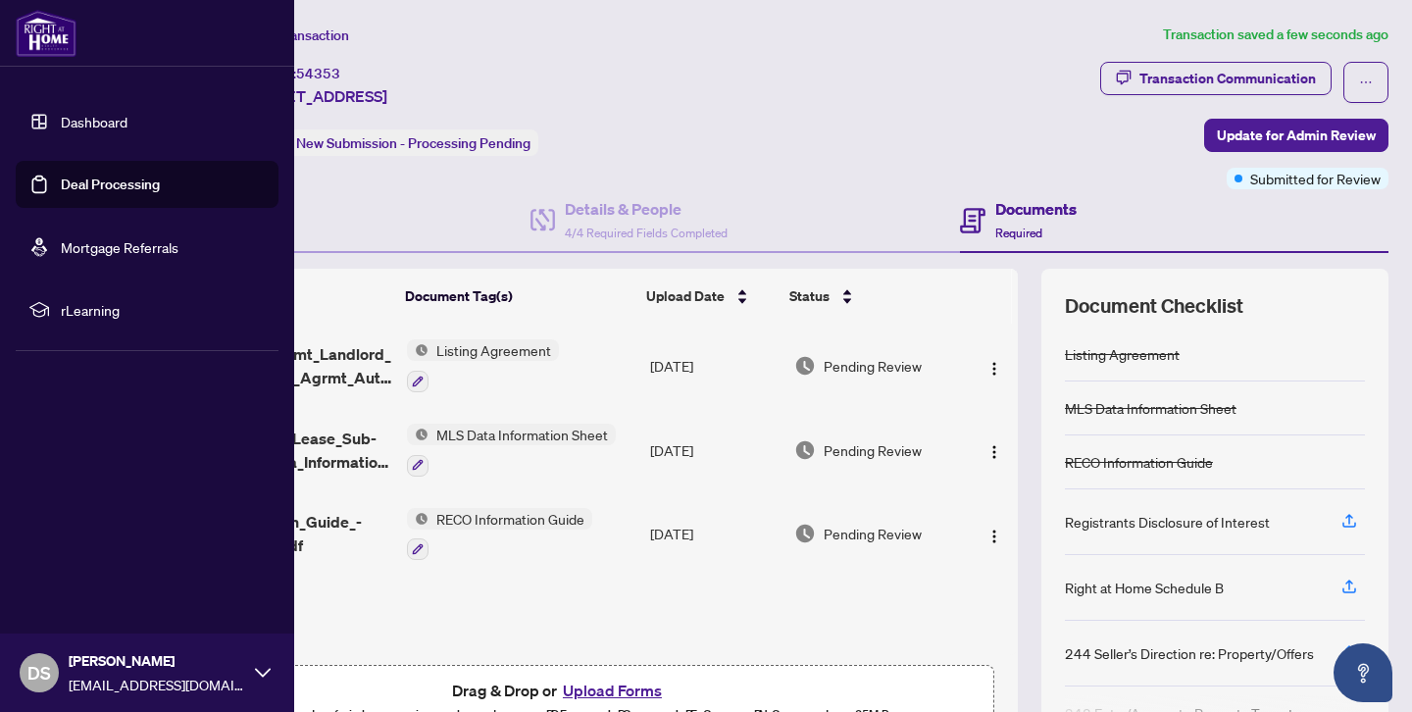
click at [86, 128] on link "Dashboard" at bounding box center [94, 122] width 67 height 18
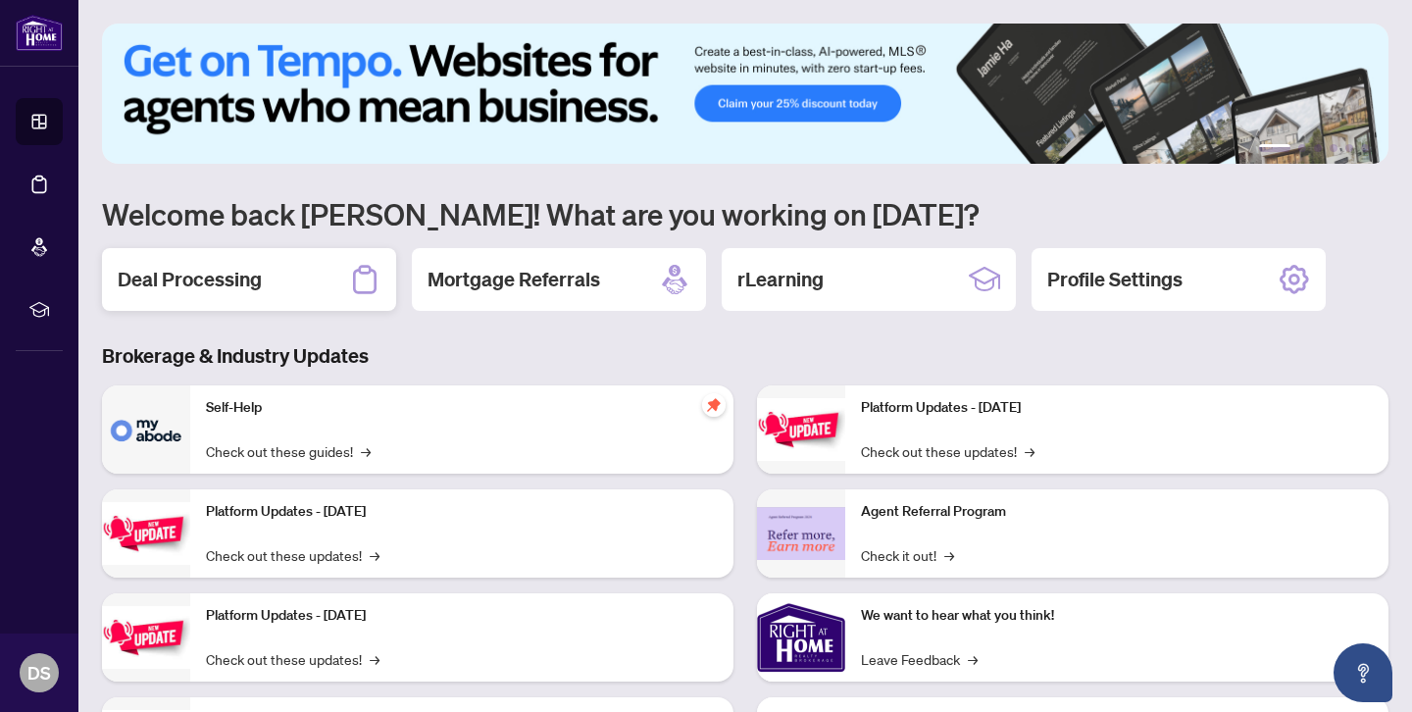
click at [351, 280] on icon at bounding box center [364, 279] width 31 height 31
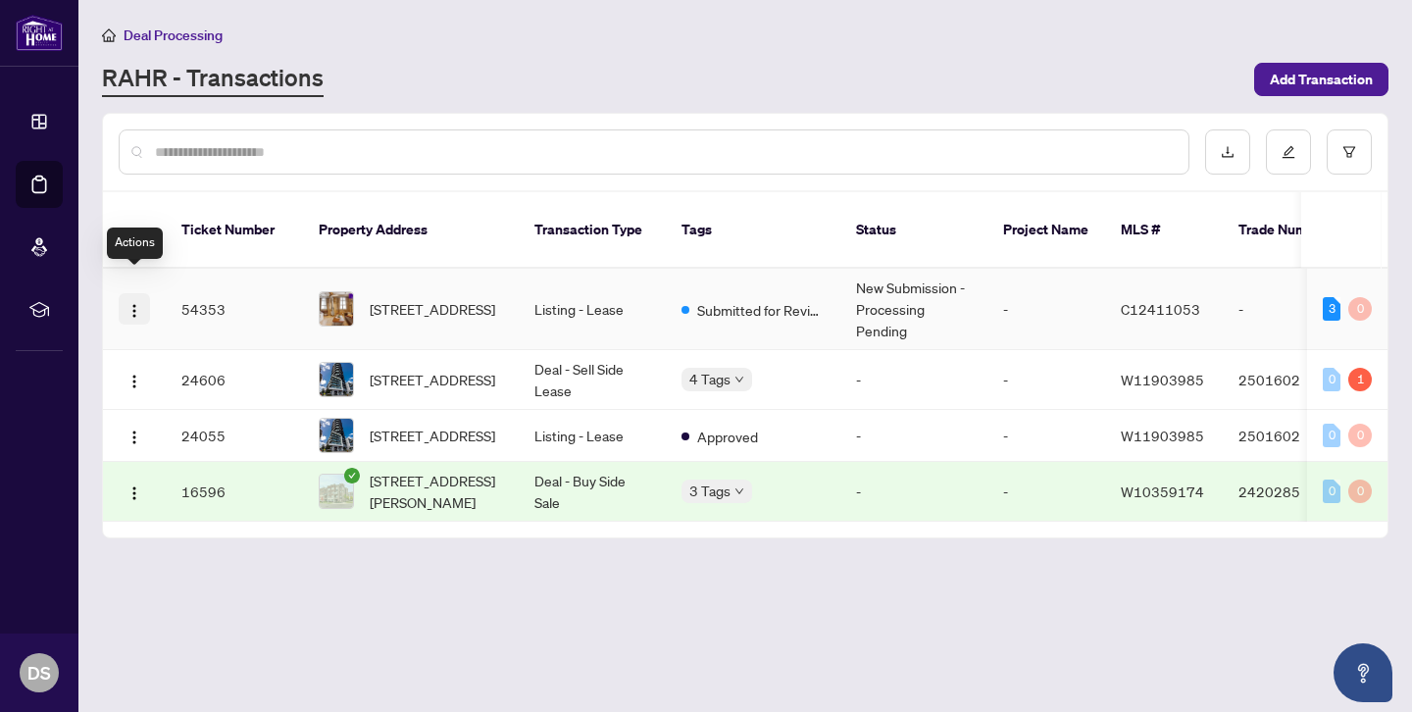
click at [132, 303] on img "button" at bounding box center [134, 311] width 16 height 16
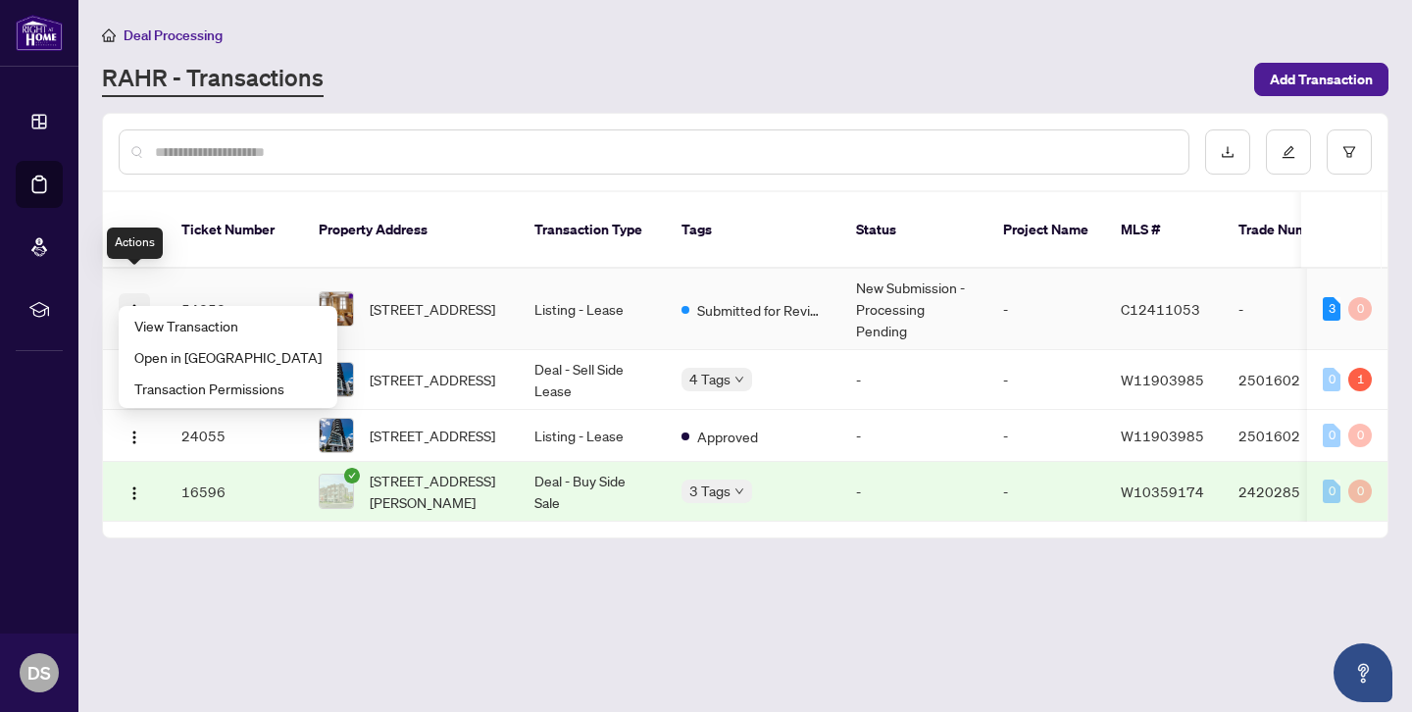
click at [132, 303] on img "button" at bounding box center [134, 311] width 16 height 16
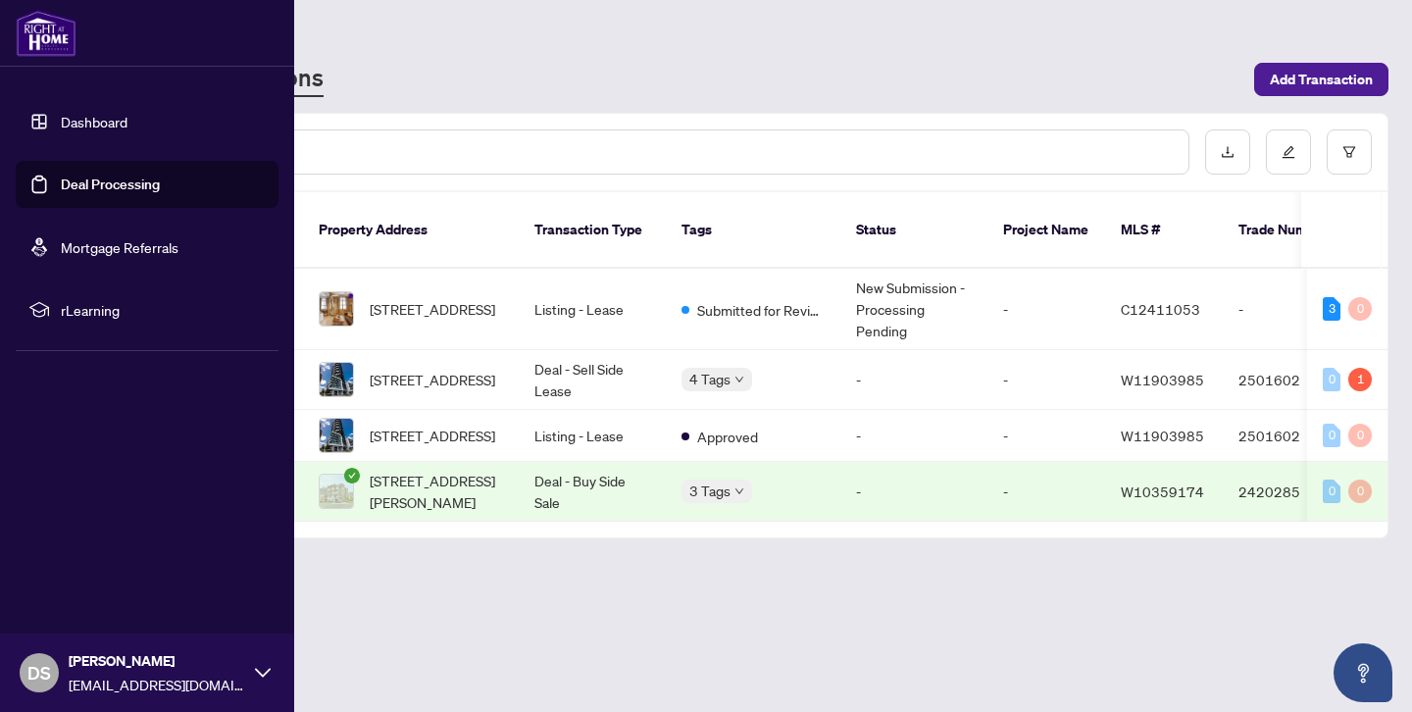
click at [93, 311] on span "rLearning" at bounding box center [163, 310] width 204 height 22
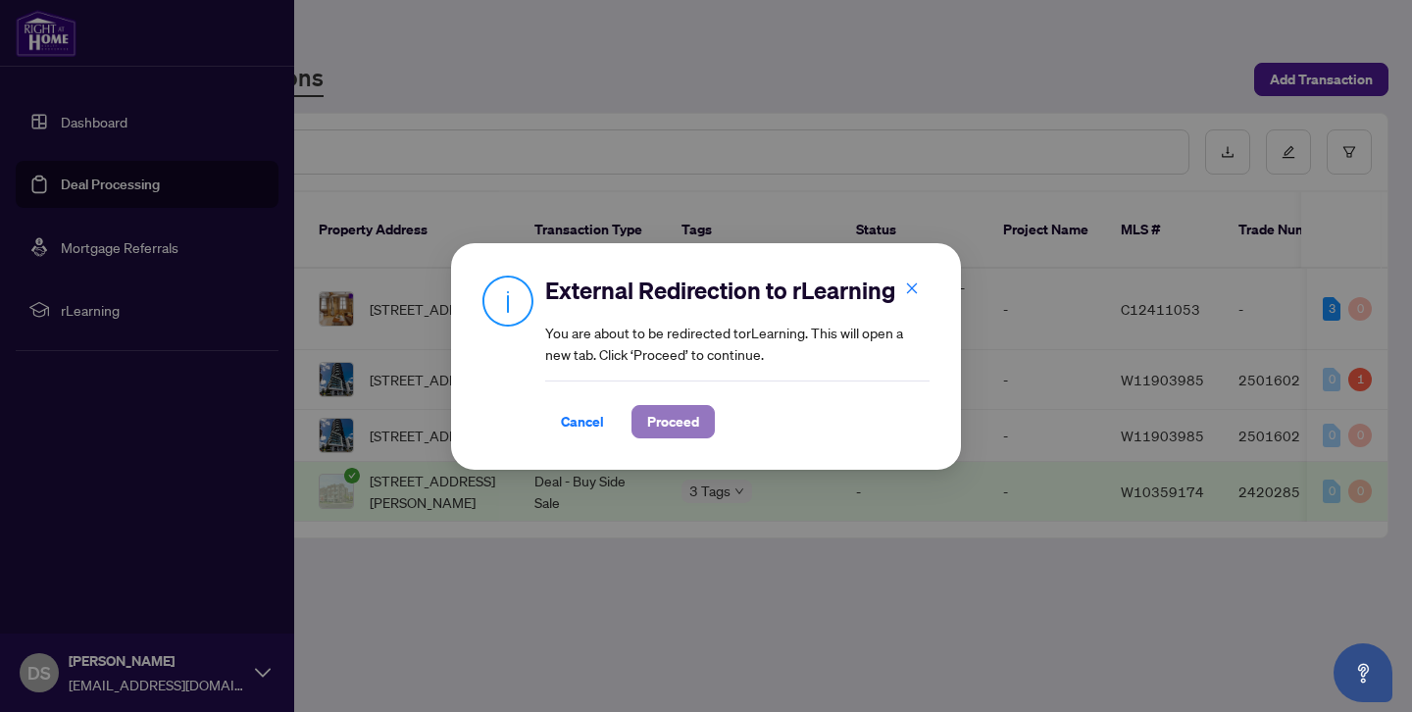
click at [684, 422] on span "Proceed" at bounding box center [673, 421] width 52 height 31
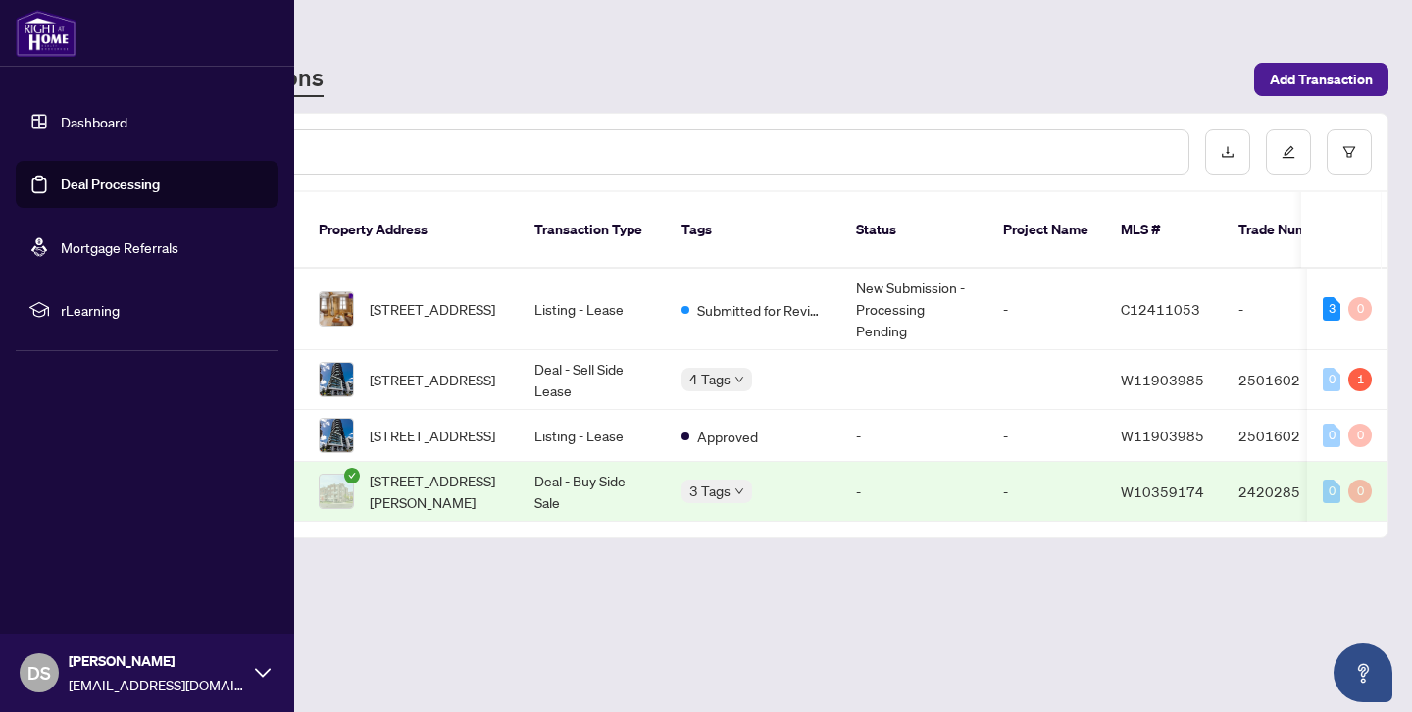
click at [127, 126] on link "Dashboard" at bounding box center [94, 122] width 67 height 18
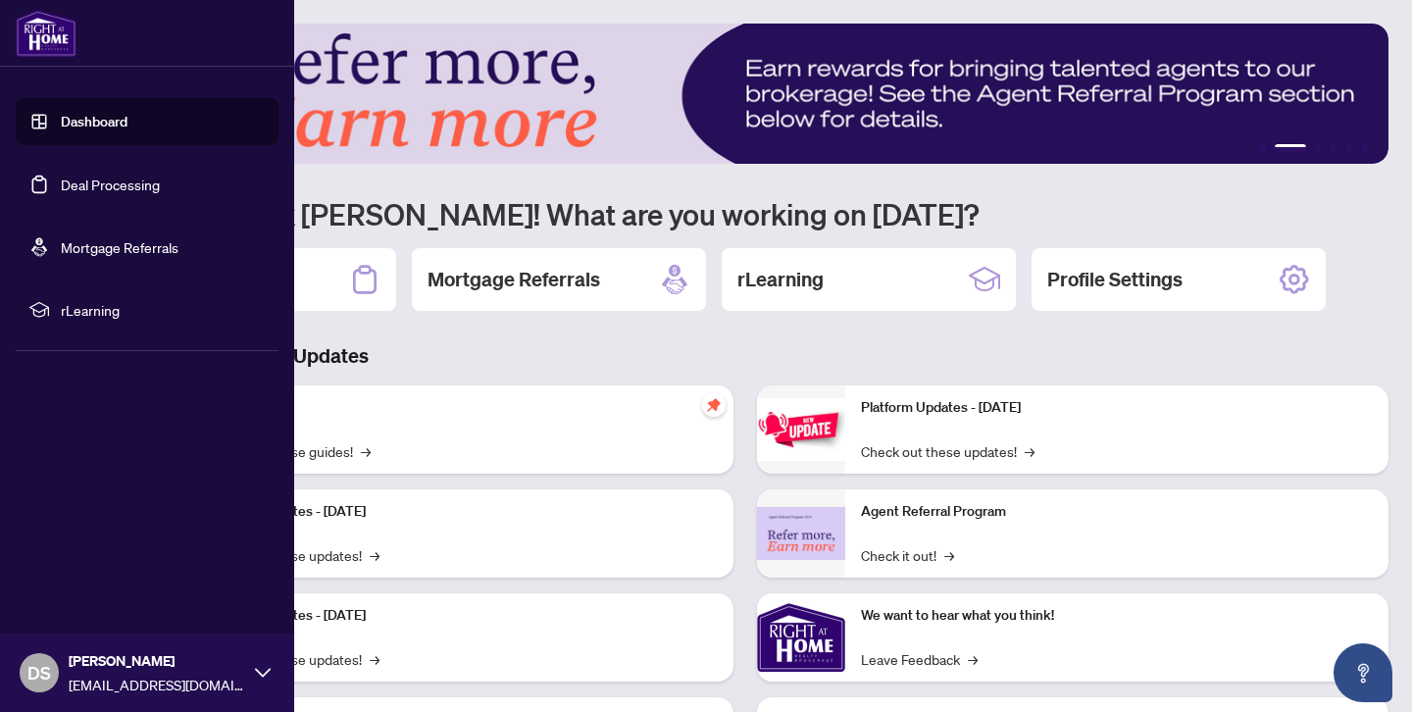
click at [266, 676] on icon at bounding box center [263, 673] width 16 height 16
click at [160, 193] on link "Deal Processing" at bounding box center [110, 185] width 99 height 18
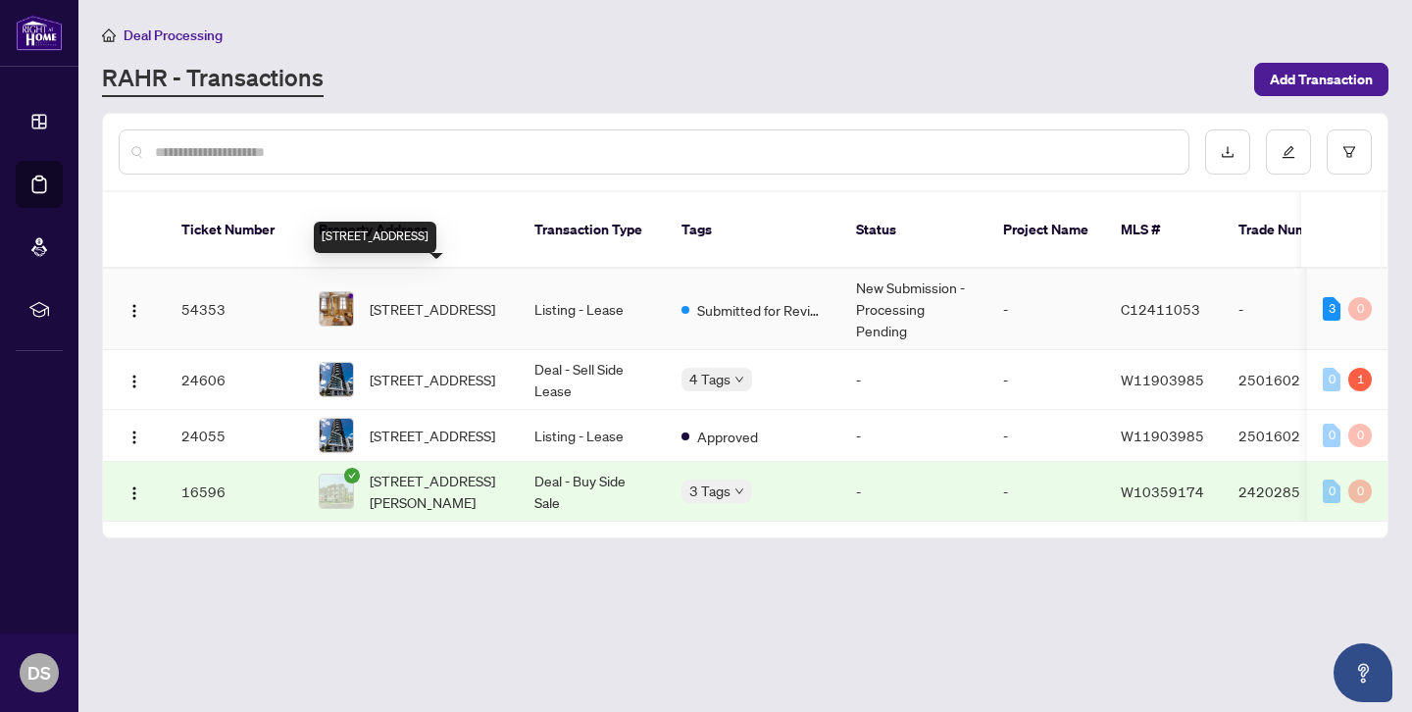
click at [391, 298] on span "[STREET_ADDRESS]" at bounding box center [433, 309] width 126 height 22
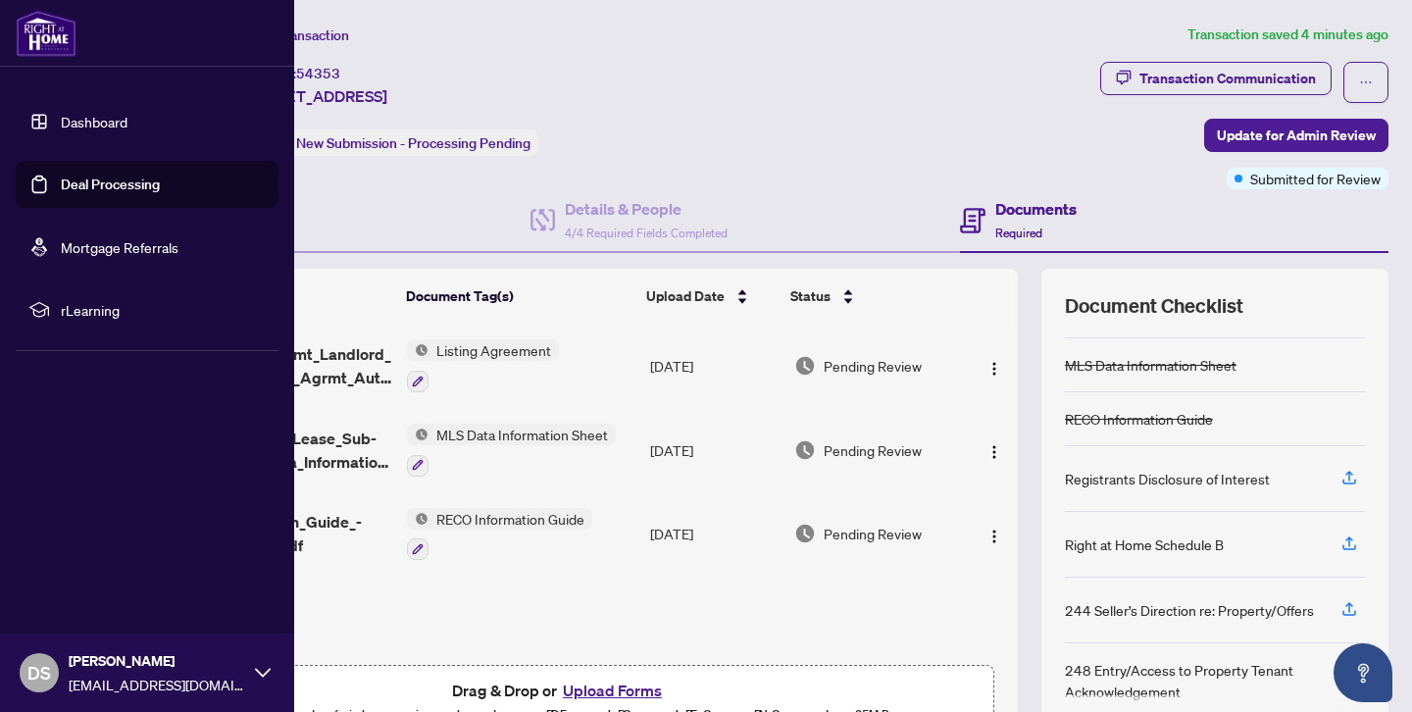
click at [93, 130] on link "Dashboard" at bounding box center [94, 122] width 67 height 18
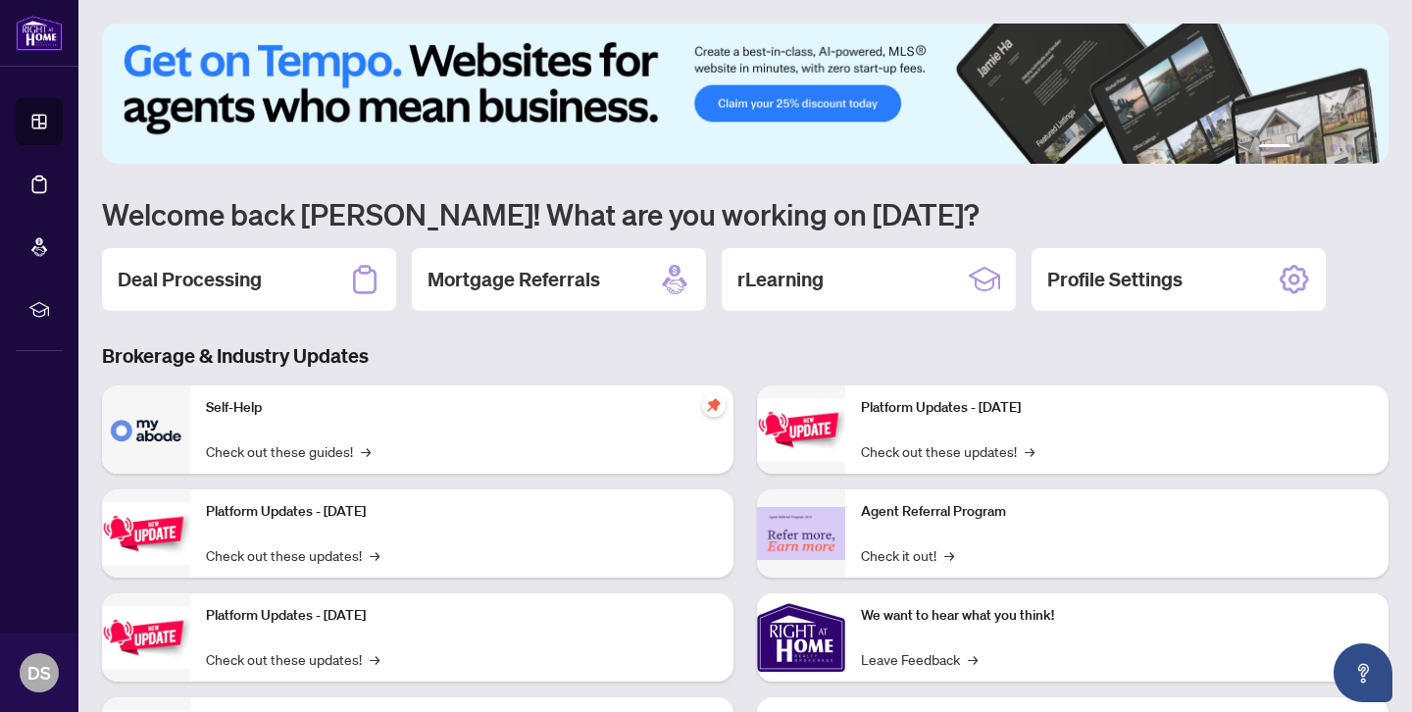
click at [620, 418] on p "Self-Help" at bounding box center [462, 408] width 512 height 22
click at [333, 458] on link "Check out these guides! →" at bounding box center [288, 451] width 165 height 22
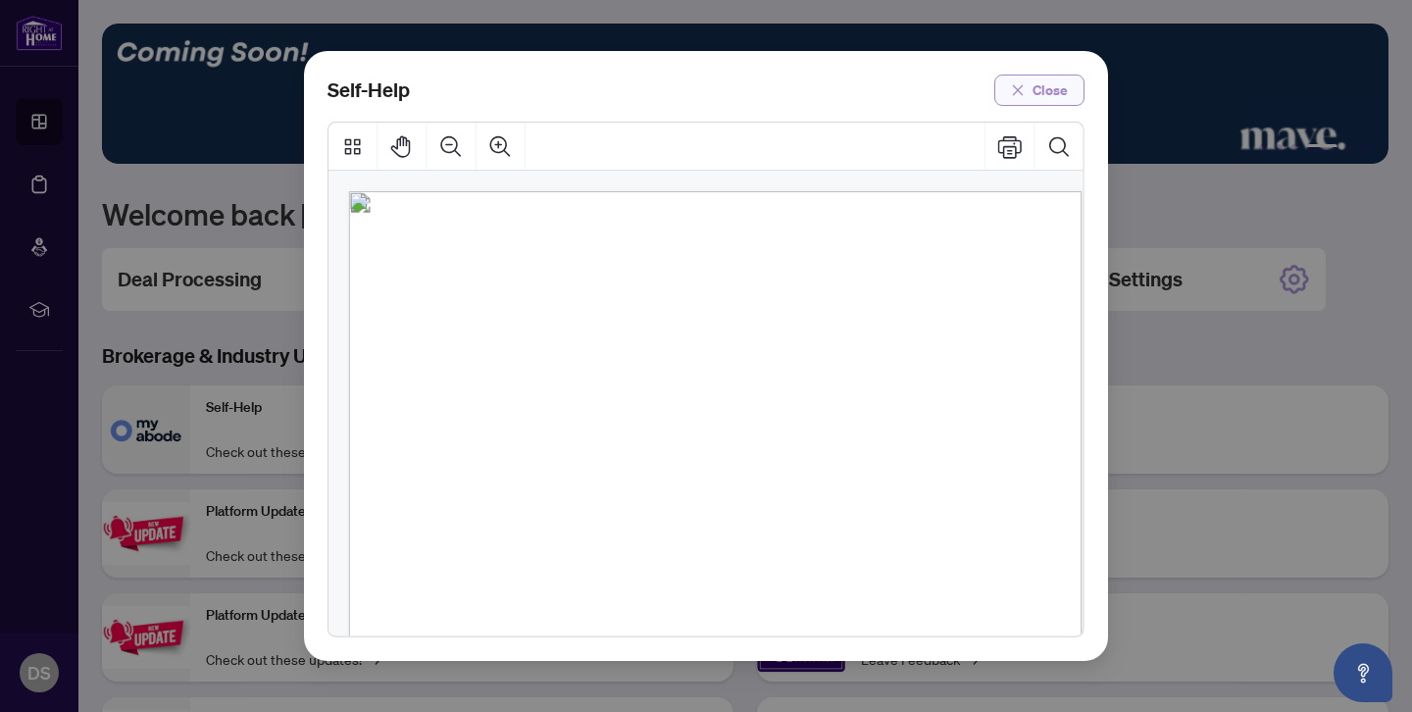
click at [1020, 83] on icon "close" at bounding box center [1018, 90] width 14 height 14
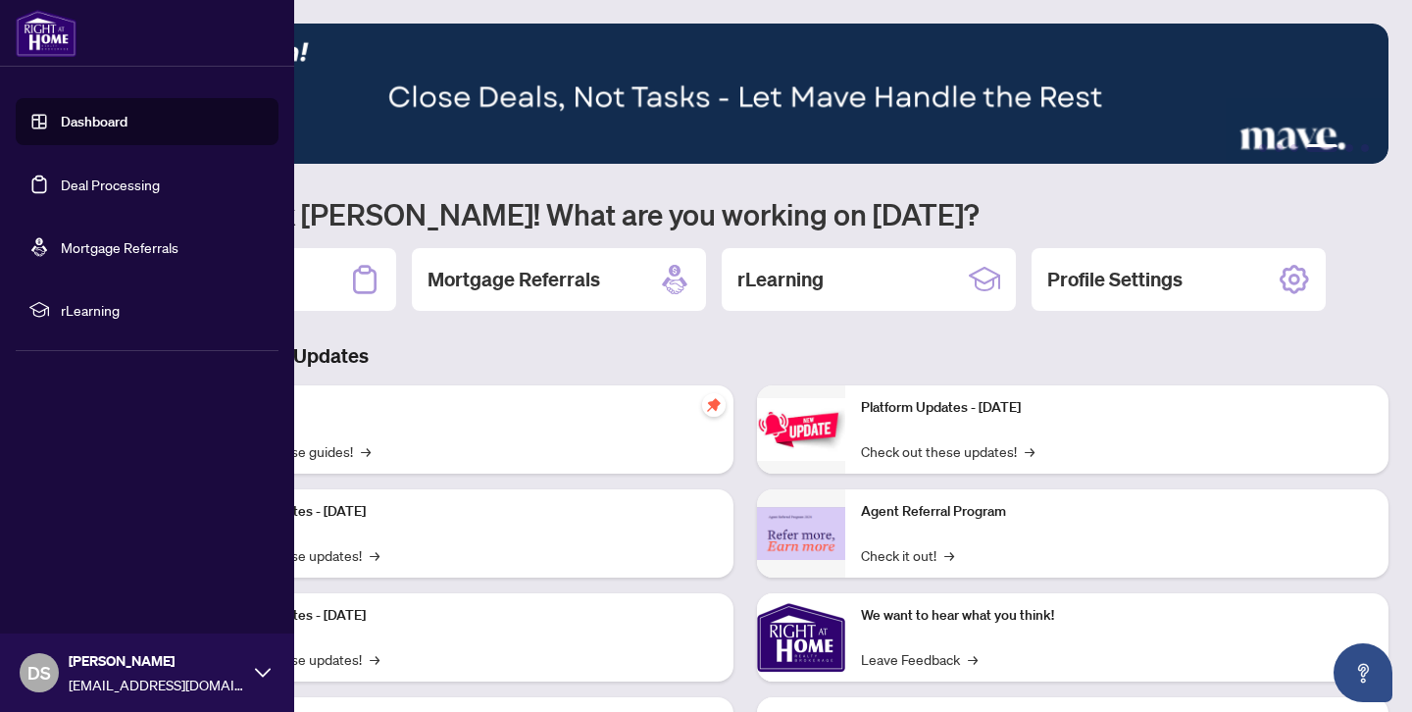
click at [51, 40] on img at bounding box center [46, 33] width 61 height 47
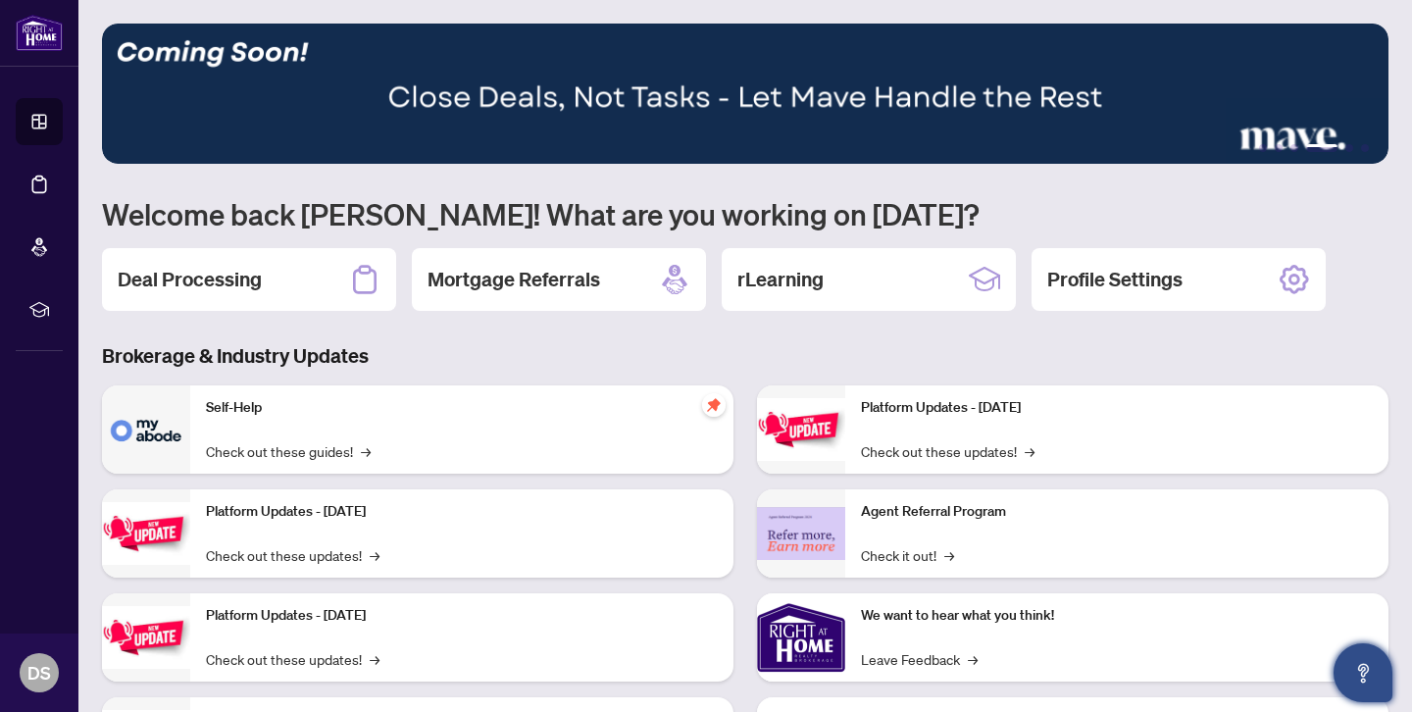
click at [1371, 670] on icon "Open asap" at bounding box center [1363, 673] width 25 height 25
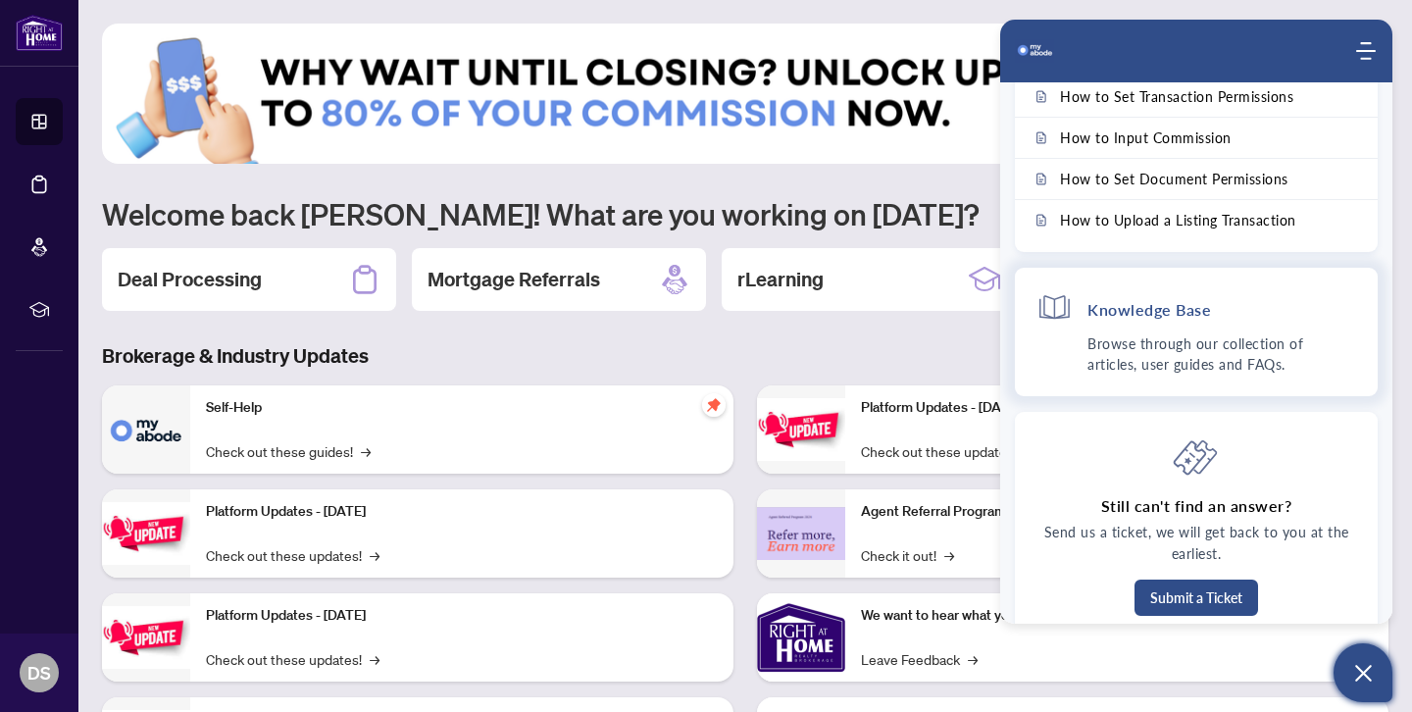
scroll to position [125, 0]
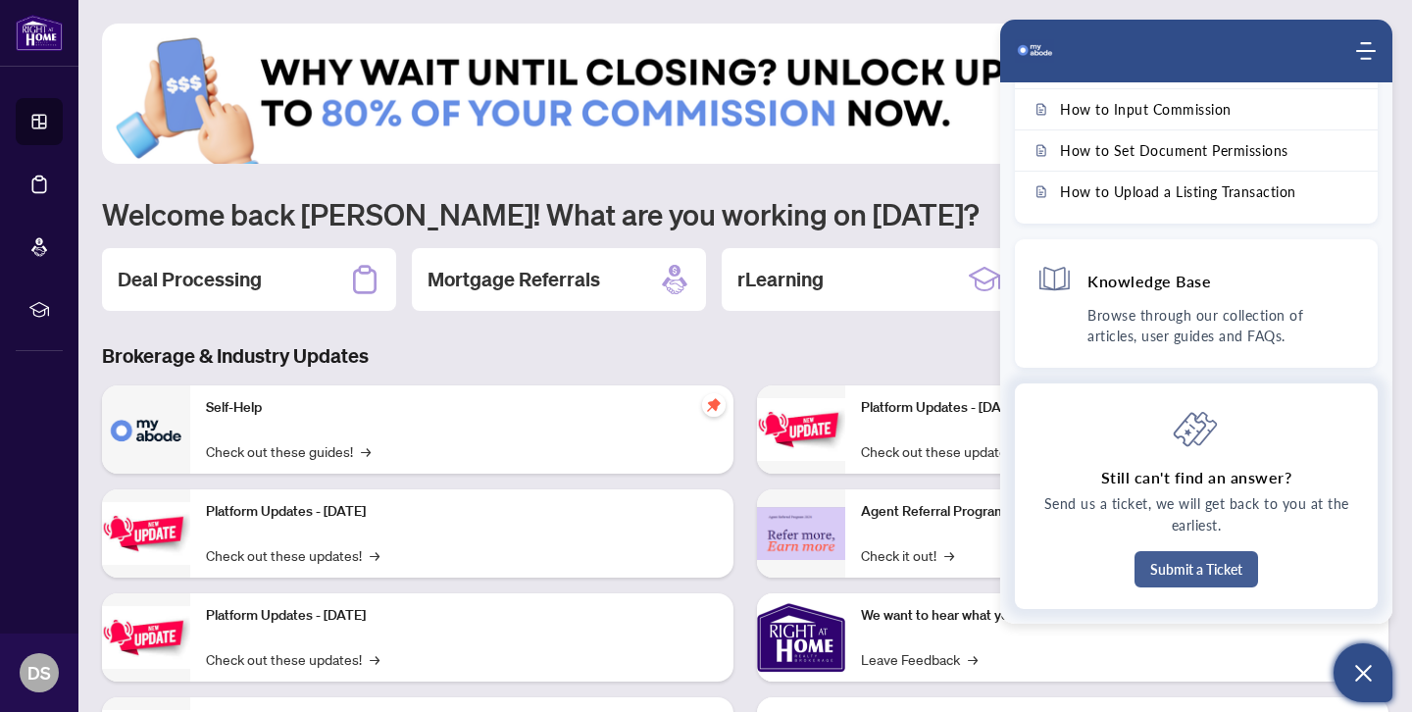
click at [1176, 573] on button "Submit a Ticket" at bounding box center [1197, 569] width 124 height 36
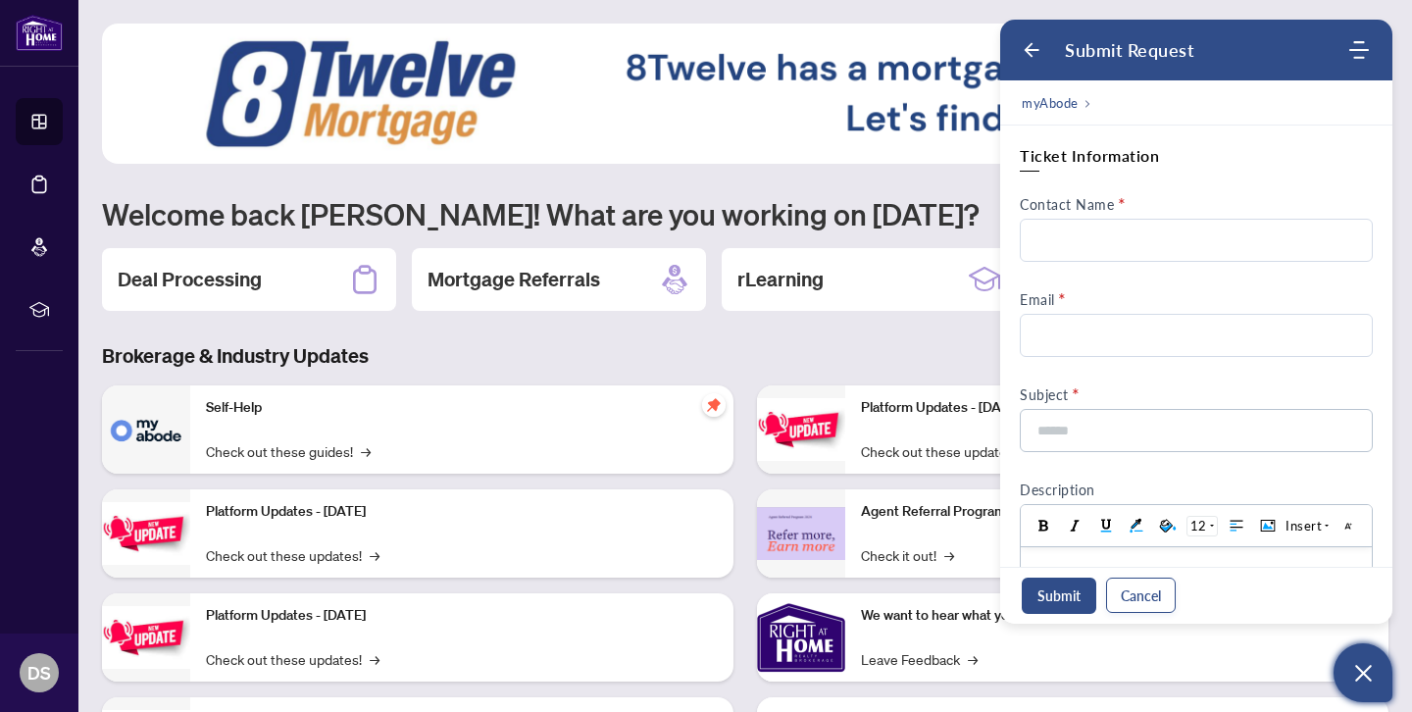
scroll to position [0, 0]
click at [1029, 52] on use "Back" at bounding box center [1032, 50] width 15 height 15
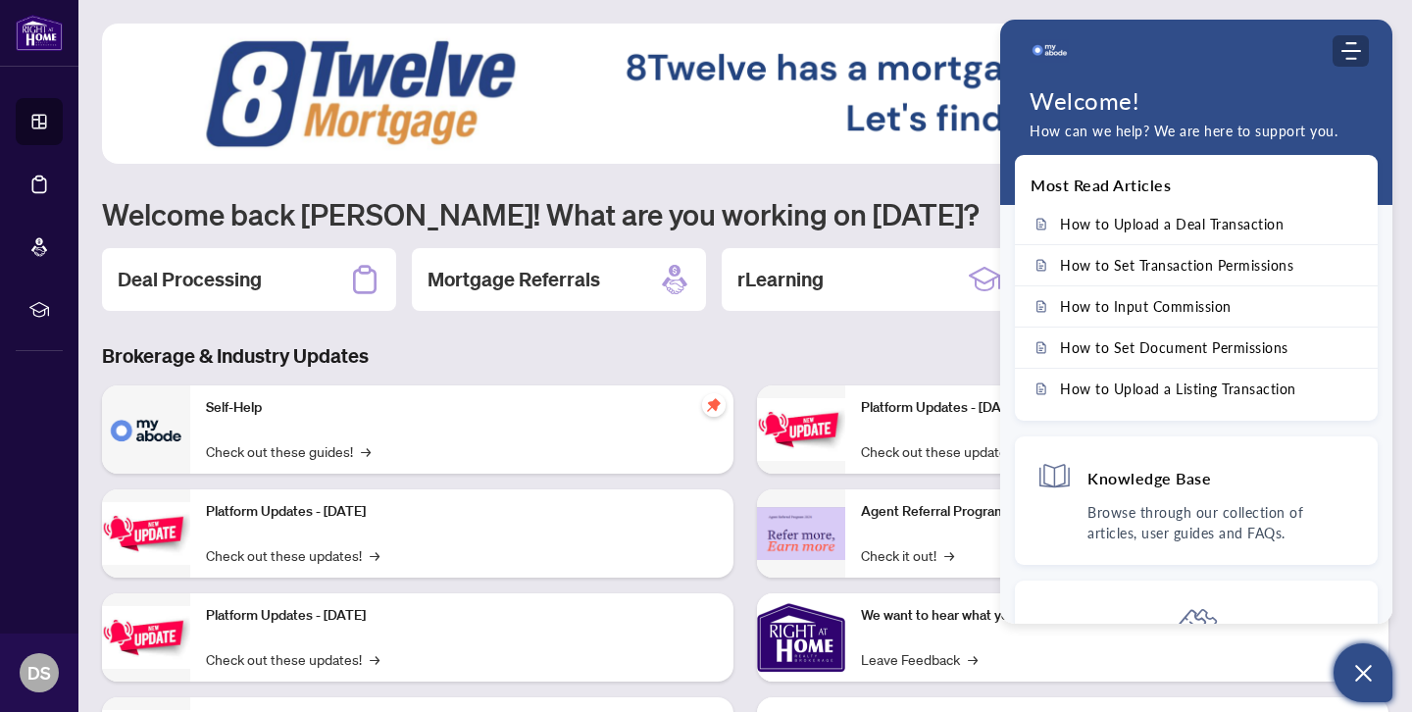
click at [1341, 53] on icon "Modules Menu" at bounding box center [1351, 51] width 20 height 20
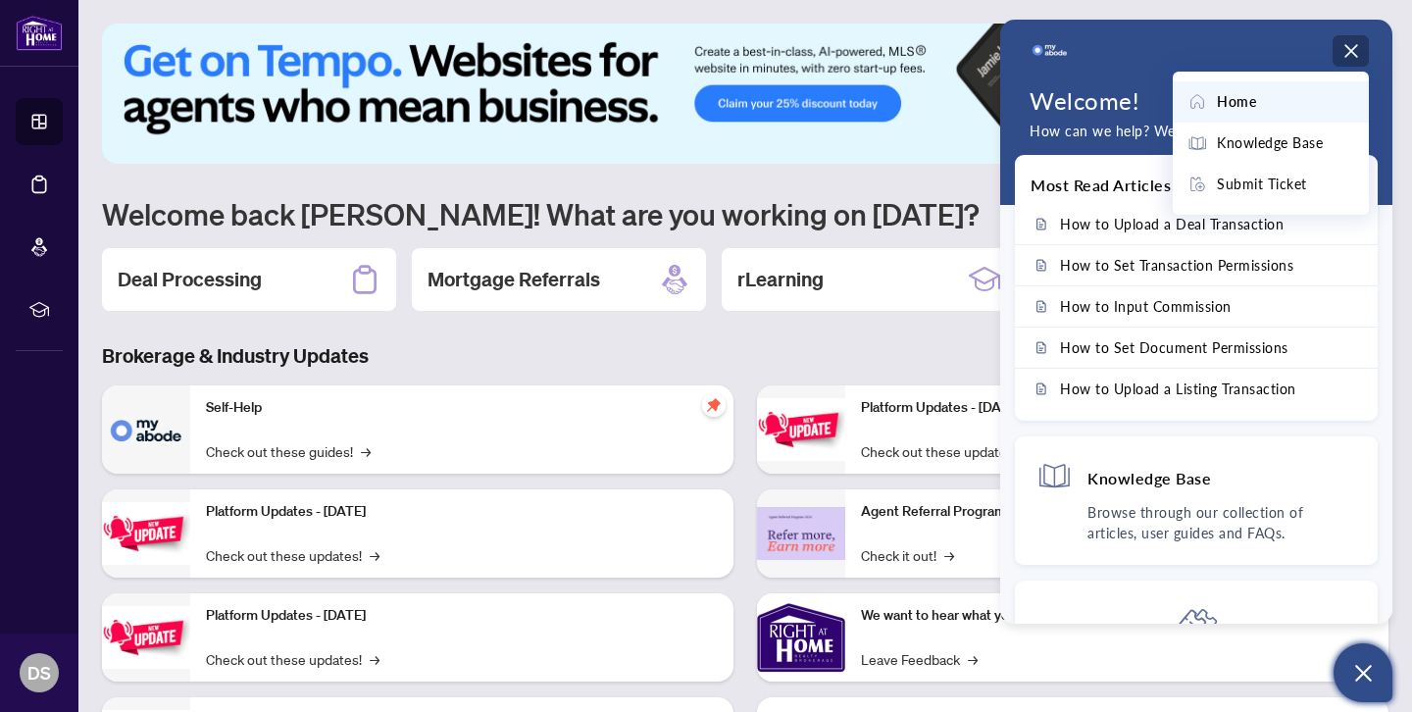
click at [1352, 50] on icon "Modules Menu" at bounding box center [1351, 51] width 20 height 20
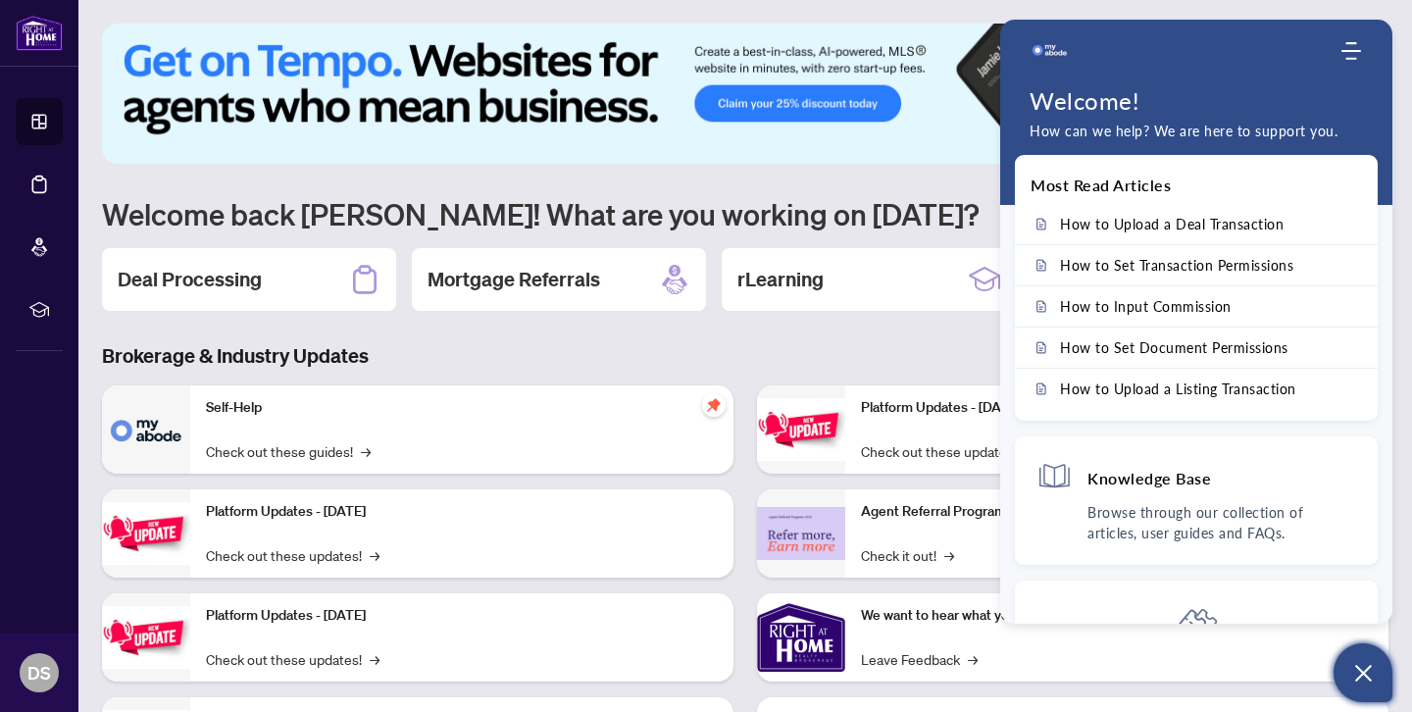
click at [814, 169] on div "1 2 3 4 5 6 Welcome back [PERSON_NAME]! What are you working on [DATE]? Deal Pr…" at bounding box center [745, 419] width 1286 height 791
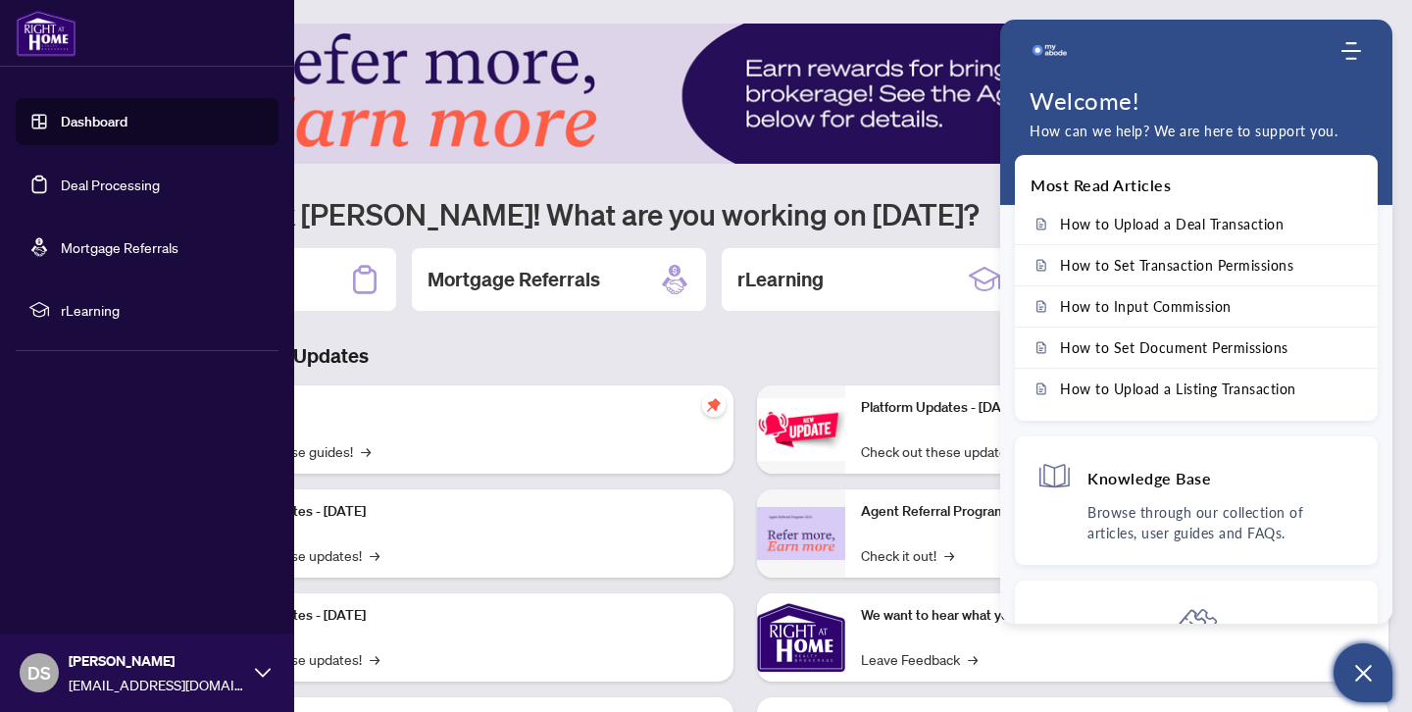
click at [113, 243] on link "Mortgage Referrals" at bounding box center [120, 247] width 118 height 18
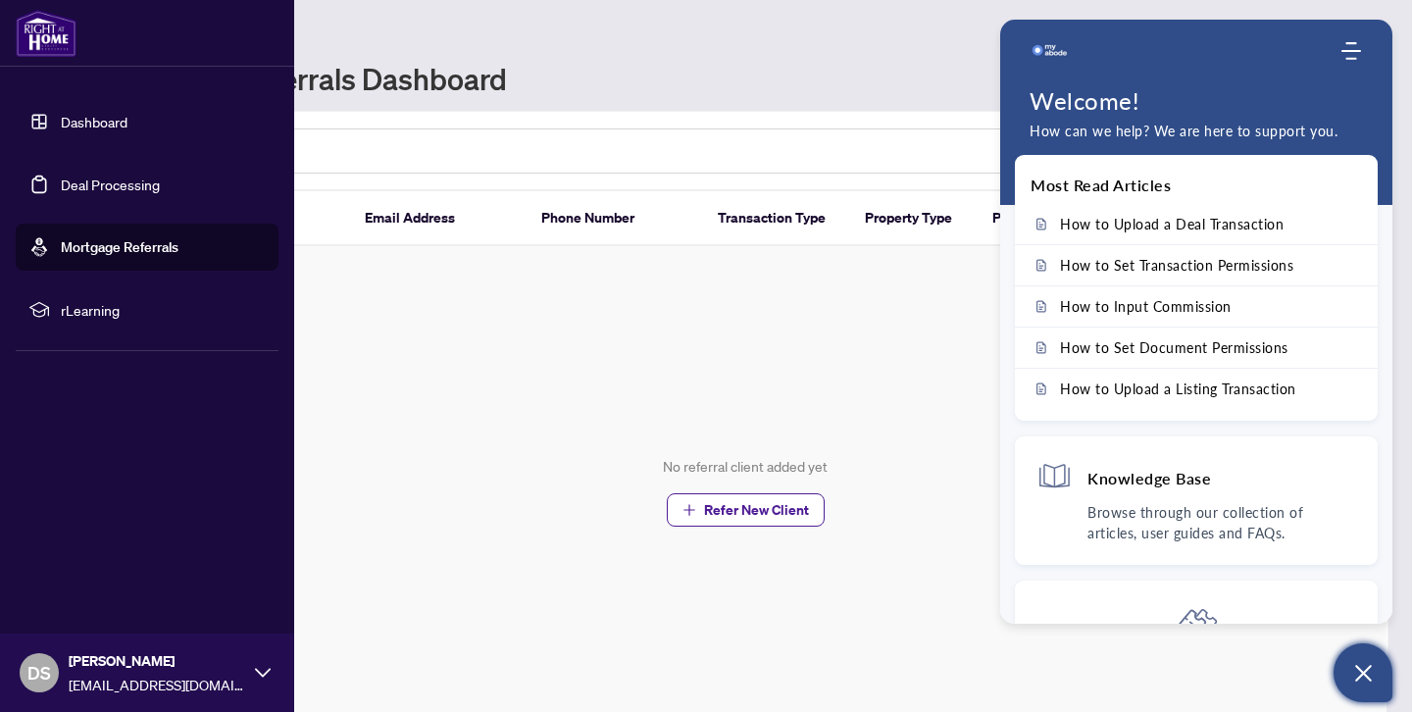
click at [113, 193] on link "Deal Processing" at bounding box center [110, 185] width 99 height 18
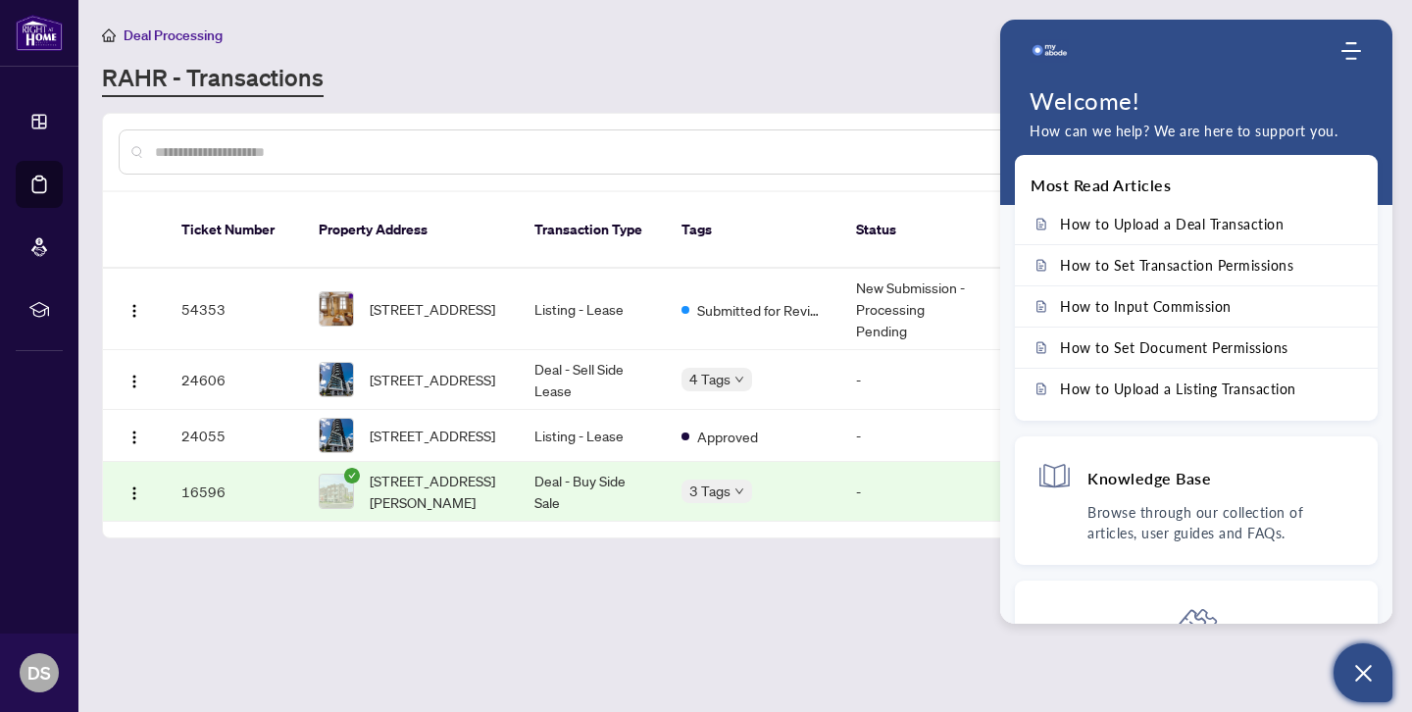
click at [1368, 688] on button "Open asap" at bounding box center [1363, 672] width 59 height 59
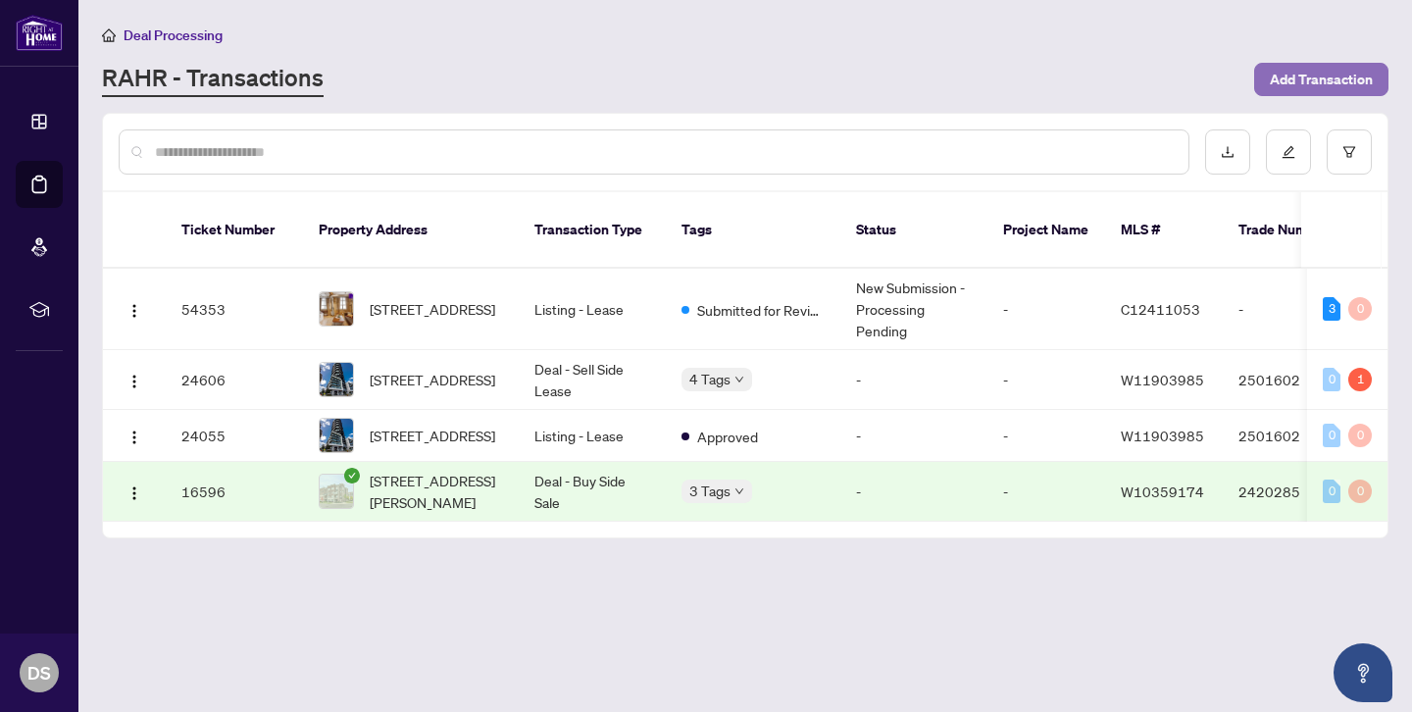
click at [1309, 69] on span "Add Transaction" at bounding box center [1321, 79] width 103 height 31
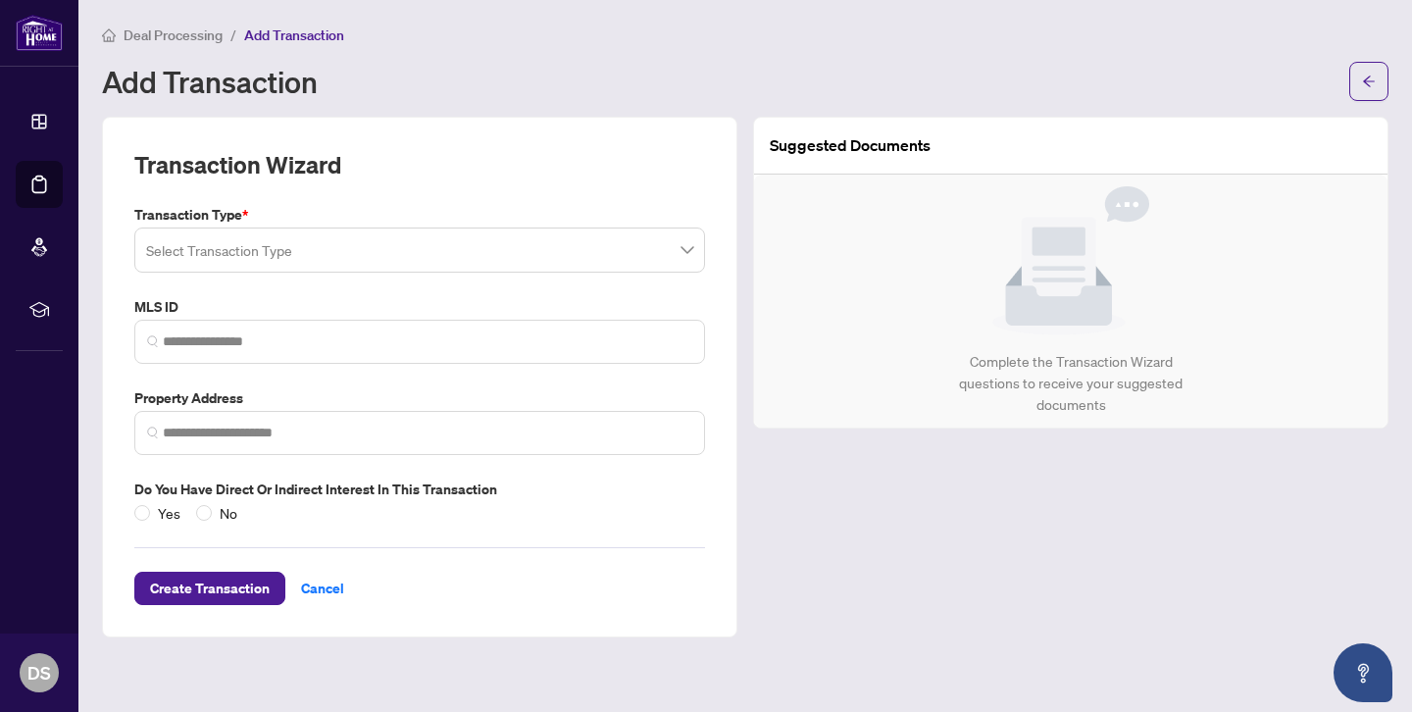
click at [689, 259] on span at bounding box center [419, 249] width 547 height 37
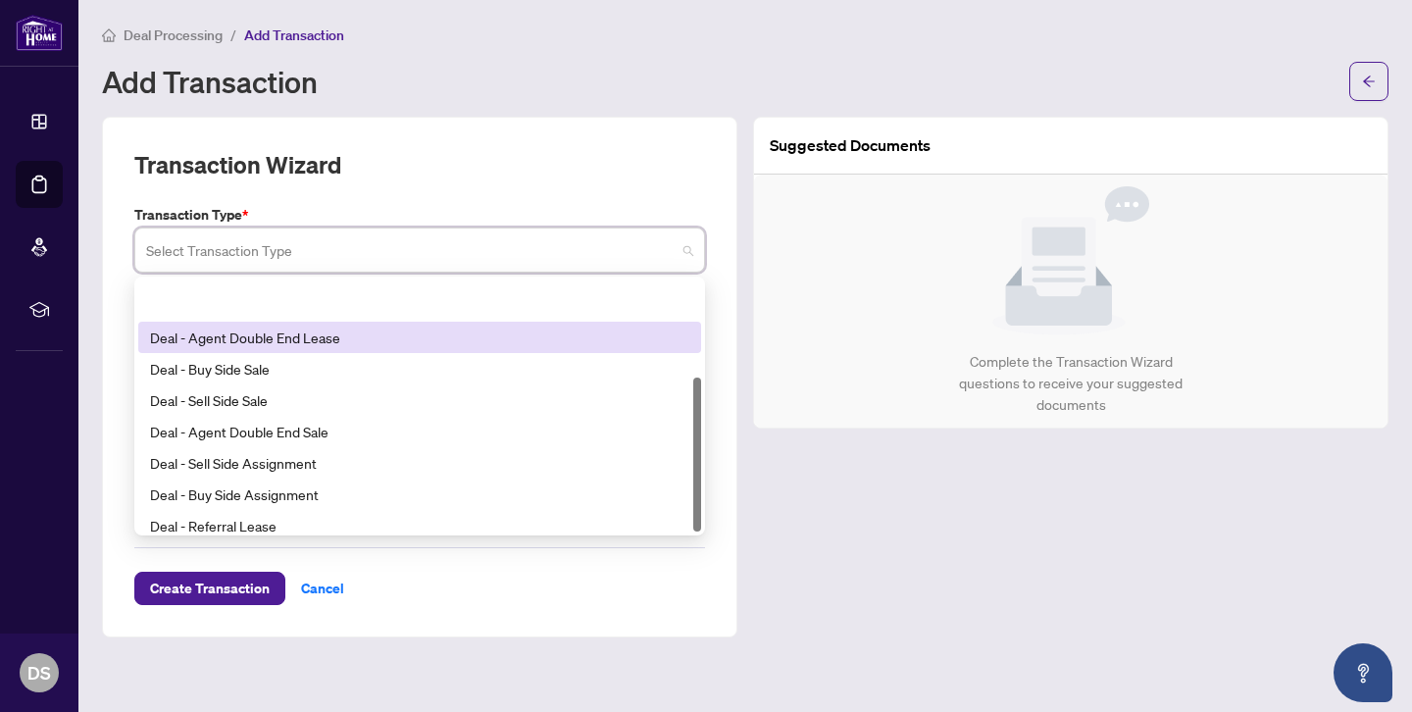
scroll to position [157, 0]
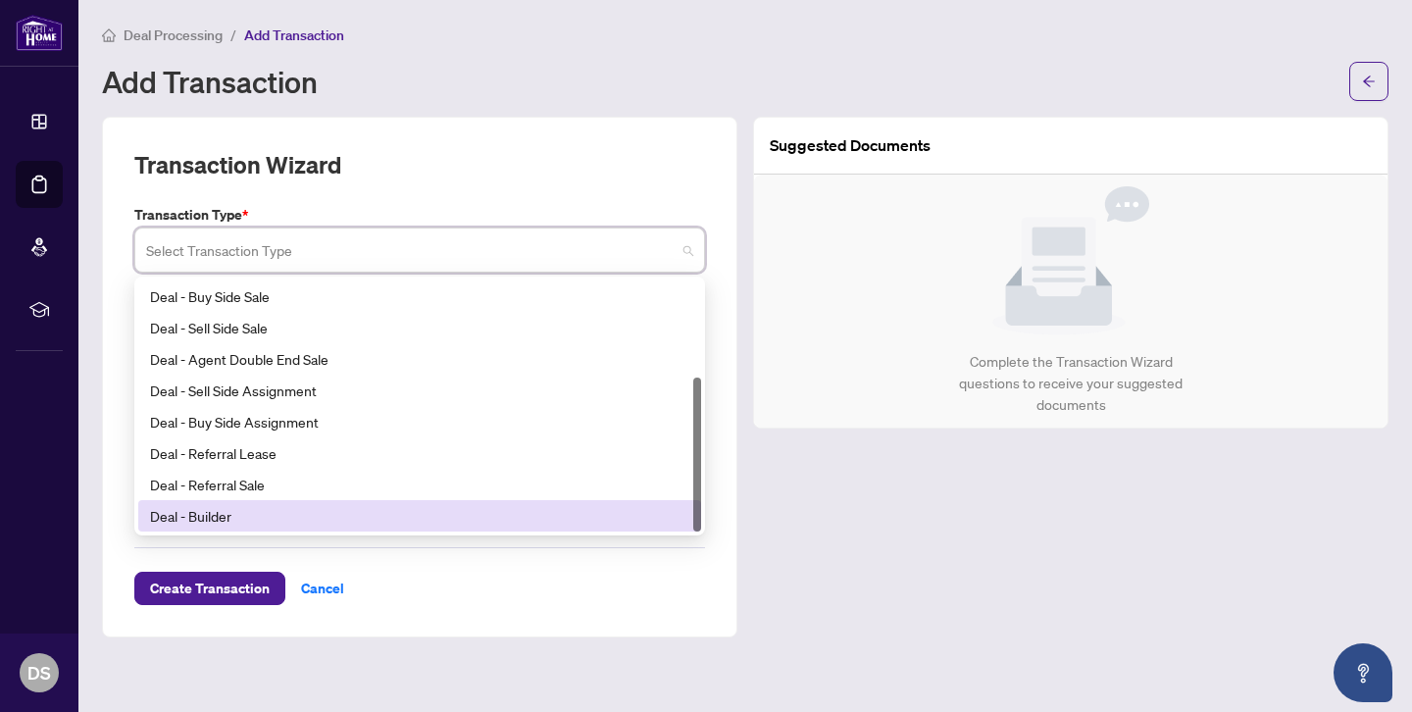
click at [836, 614] on div "Suggested Documents Complete the Transaction Wizard questions to receive your s…" at bounding box center [1070, 377] width 651 height 521
